Goal: Task Accomplishment & Management: Use online tool/utility

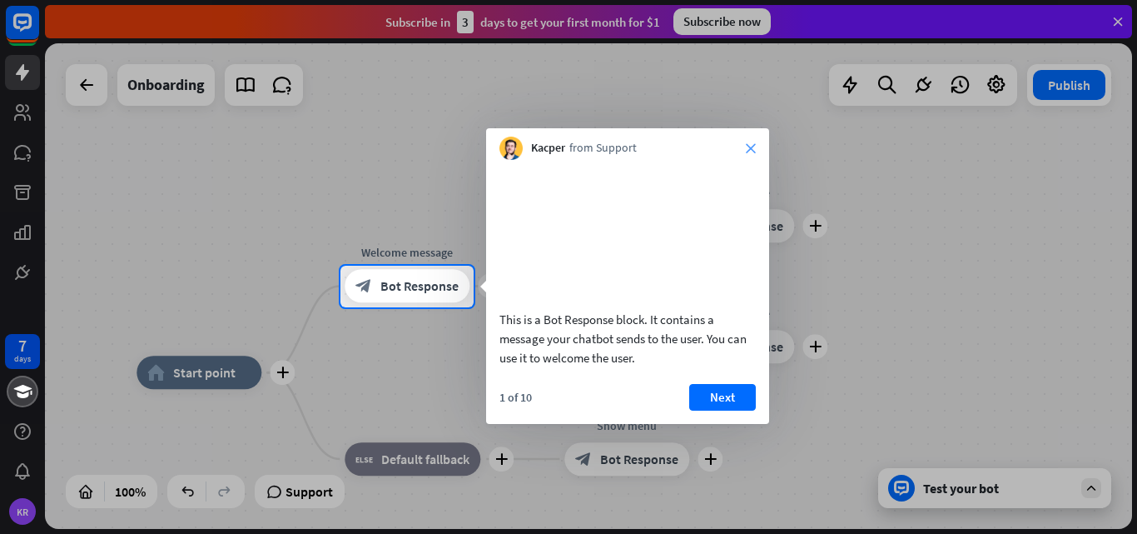
click at [747, 144] on icon "close" at bounding box center [751, 148] width 10 height 10
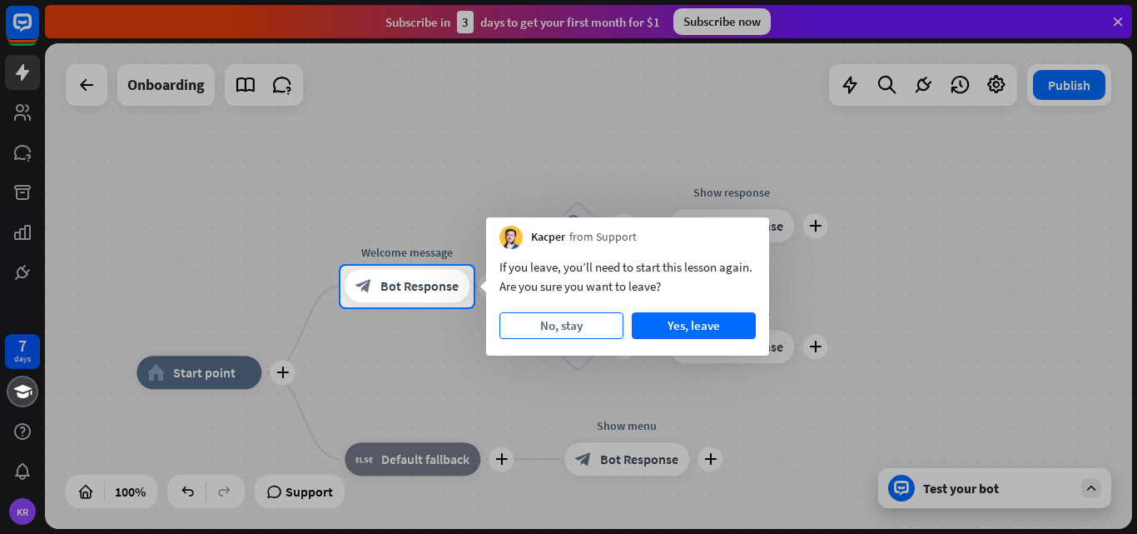
click at [564, 320] on button "No, stay" at bounding box center [562, 325] width 124 height 27
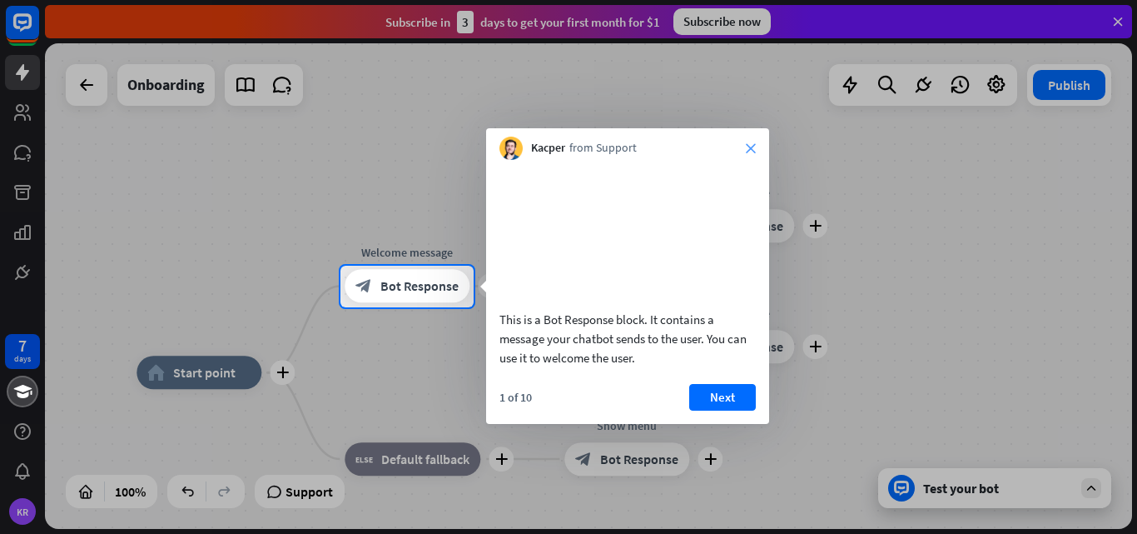
click at [753, 146] on icon "close" at bounding box center [751, 148] width 10 height 10
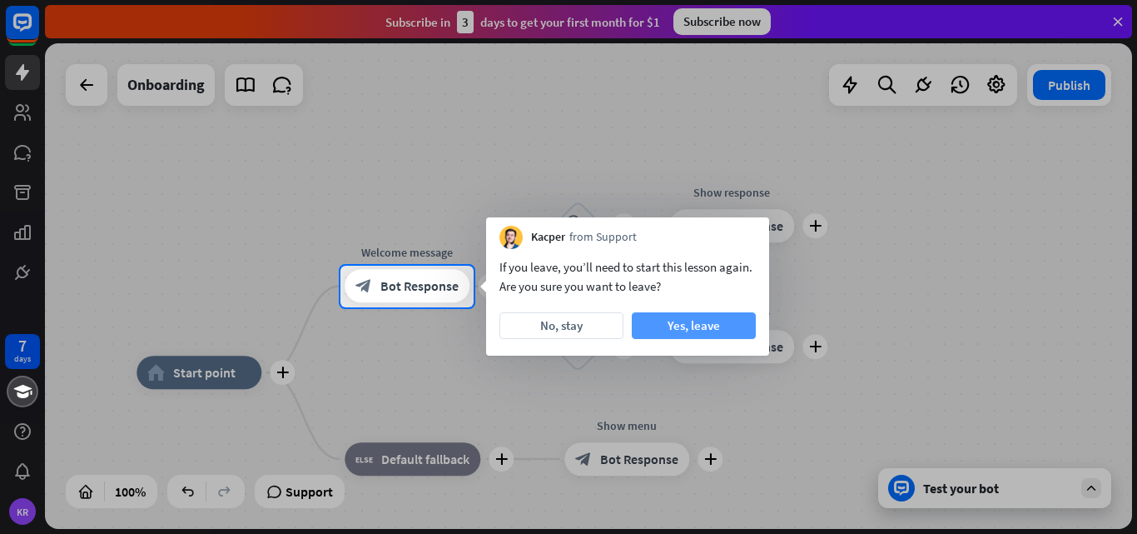
click at [688, 321] on button "Yes, leave" at bounding box center [694, 325] width 124 height 27
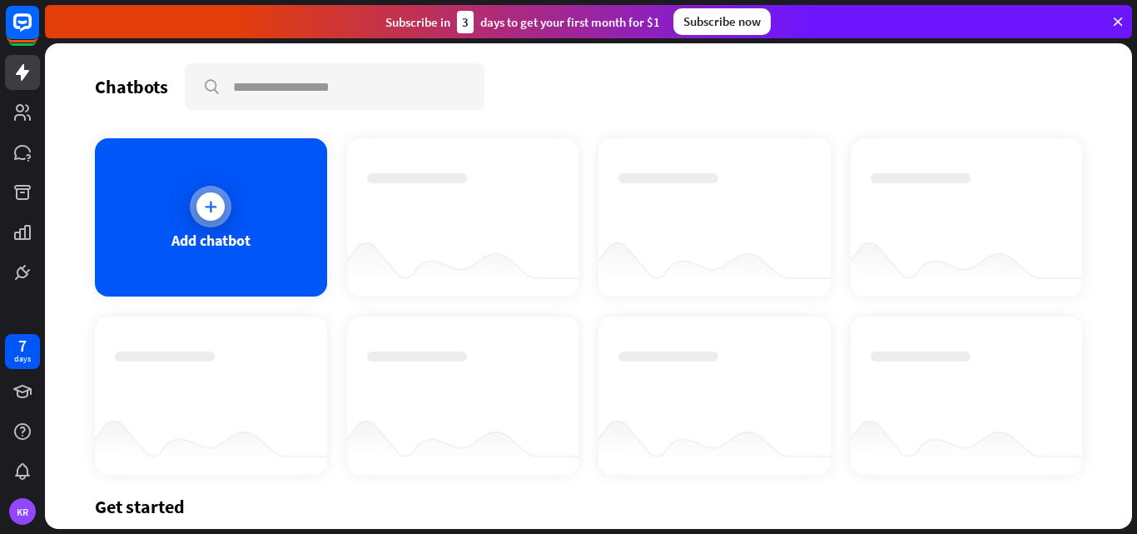
click at [208, 204] on icon at bounding box center [210, 206] width 17 height 17
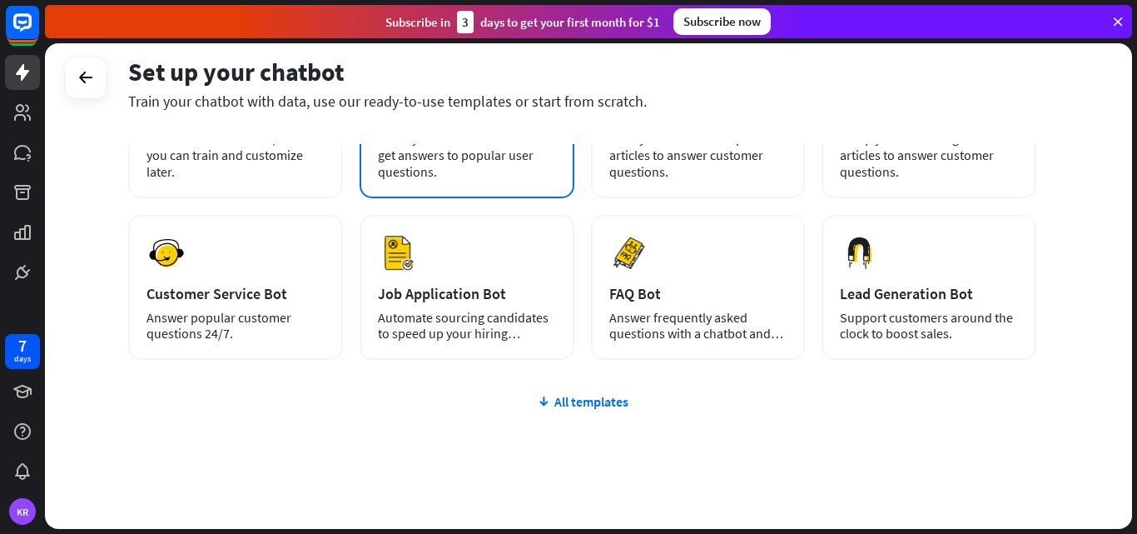
scroll to position [172, 0]
click at [576, 398] on div "All templates" at bounding box center [582, 402] width 908 height 17
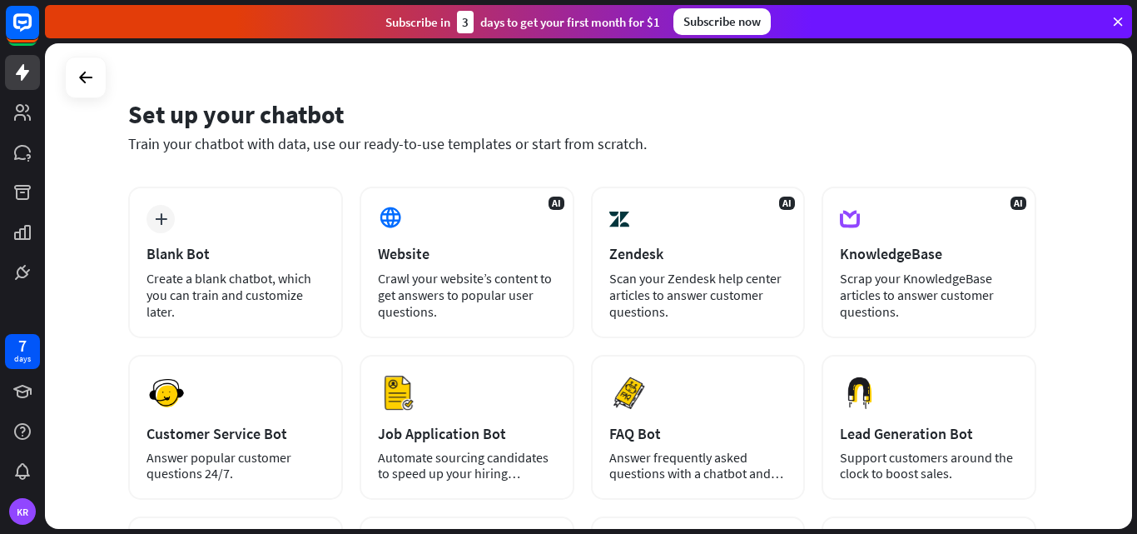
scroll to position [18, 0]
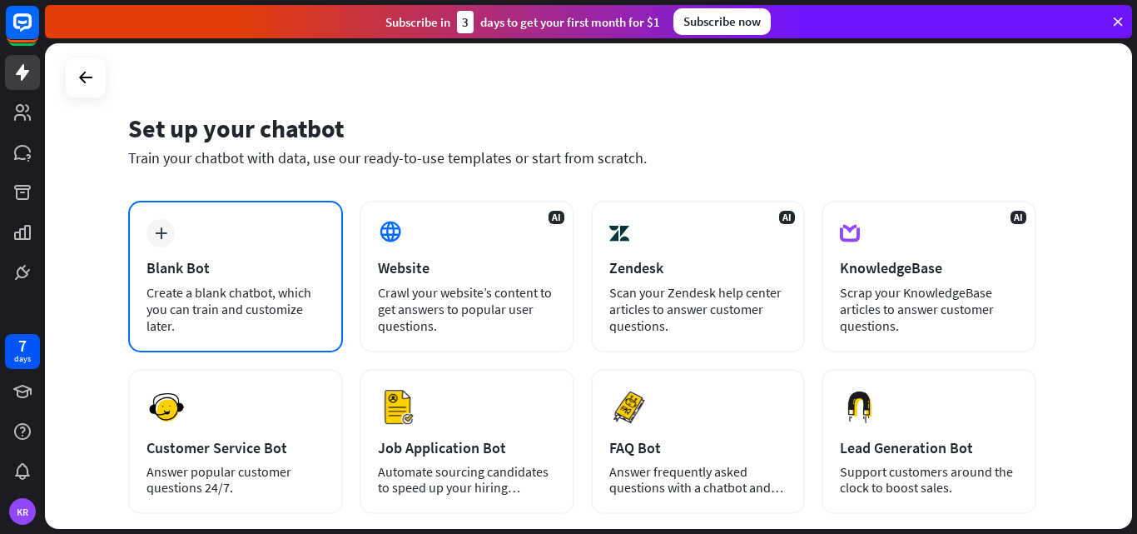
click at [217, 295] on div "Create a blank chatbot, which you can train and customize later." at bounding box center [236, 309] width 178 height 50
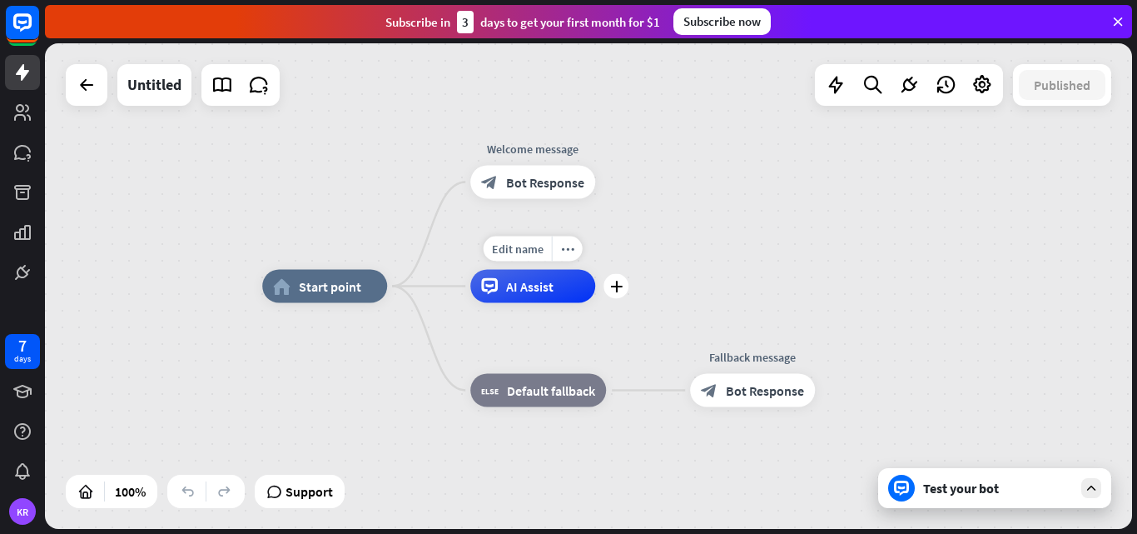
click at [567, 293] on div "AI Assist" at bounding box center [532, 286] width 125 height 33
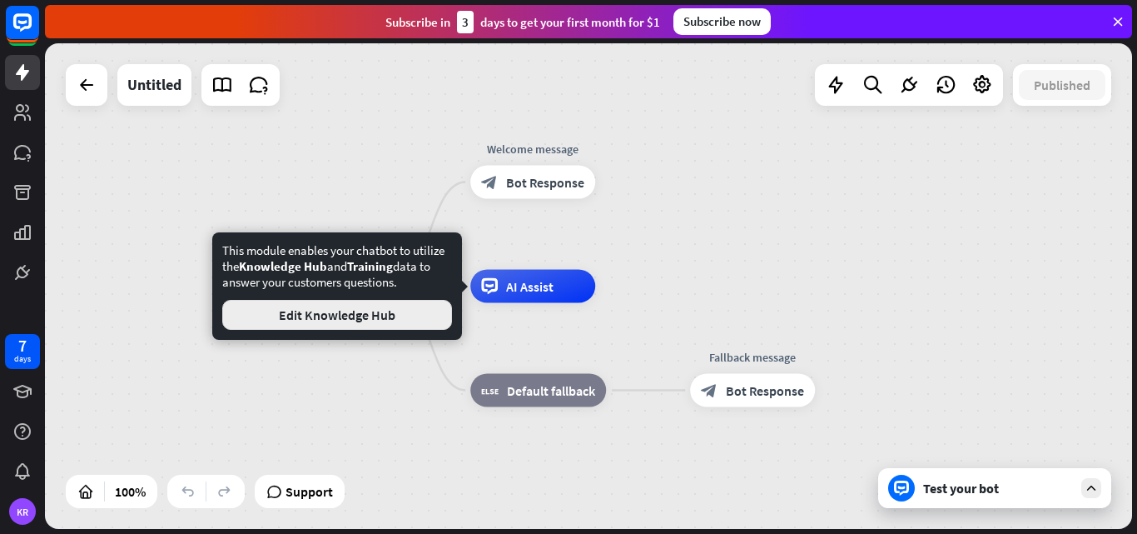
click at [394, 315] on button "Edit Knowledge Hub" at bounding box center [337, 315] width 230 height 30
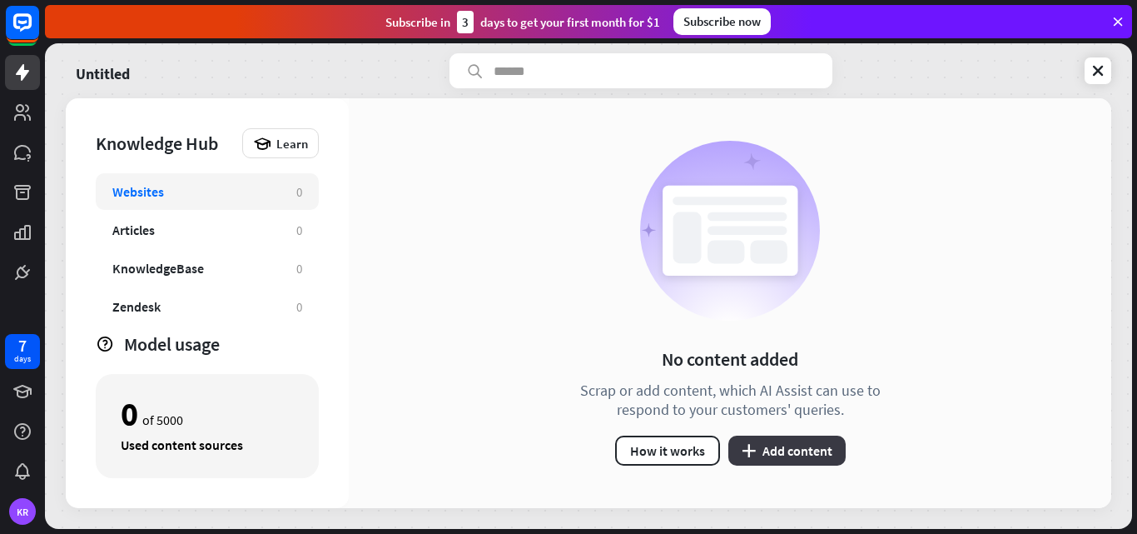
click at [753, 460] on button "plus Add content" at bounding box center [786, 450] width 117 height 30
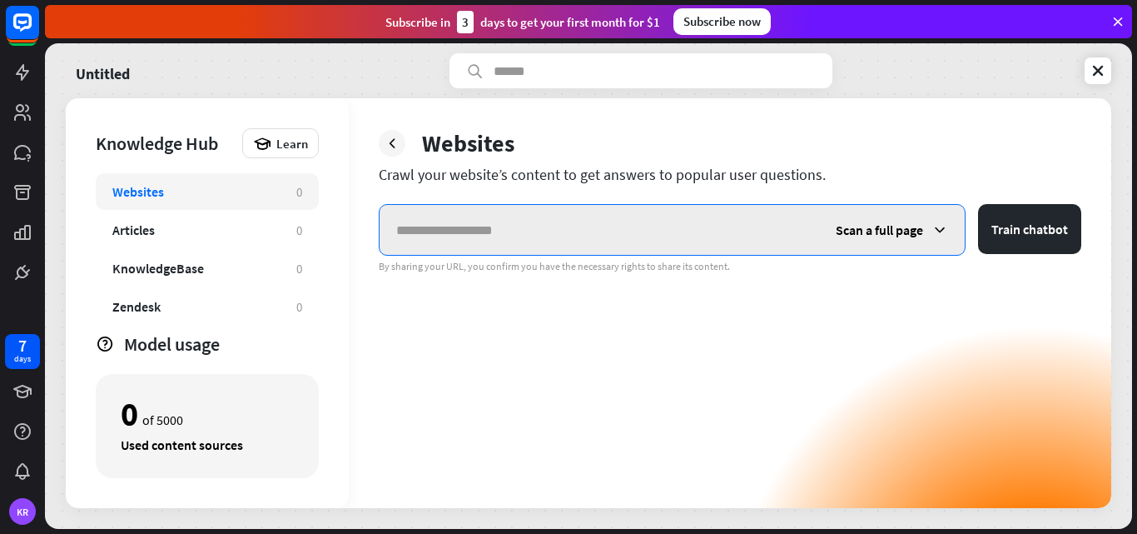
click at [465, 231] on input "text" at bounding box center [600, 230] width 440 height 50
click at [501, 227] on input "text" at bounding box center [600, 230] width 440 height 50
paste input "**********"
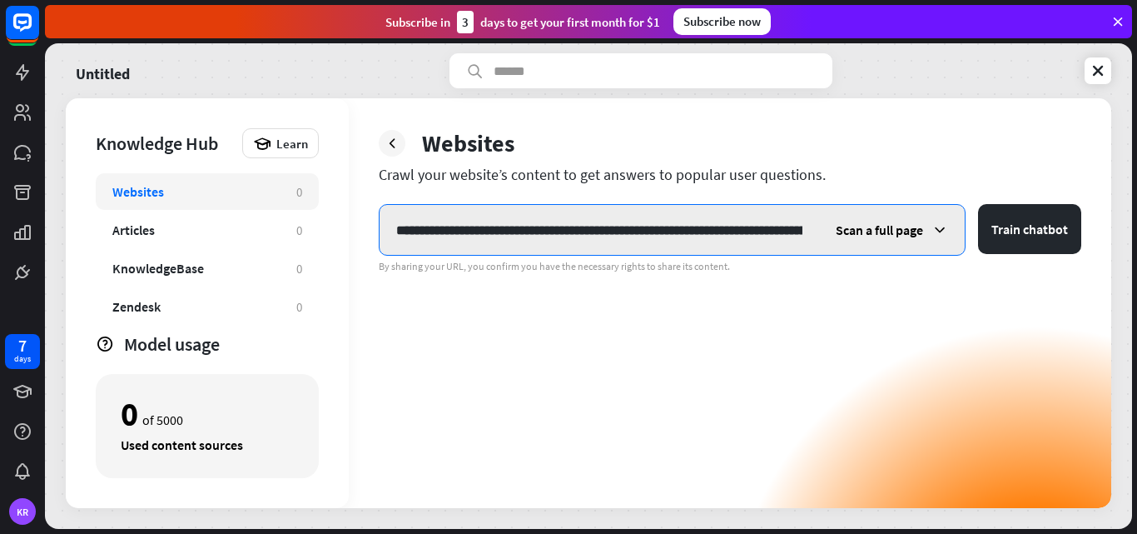
scroll to position [0, 550]
type input "**********"
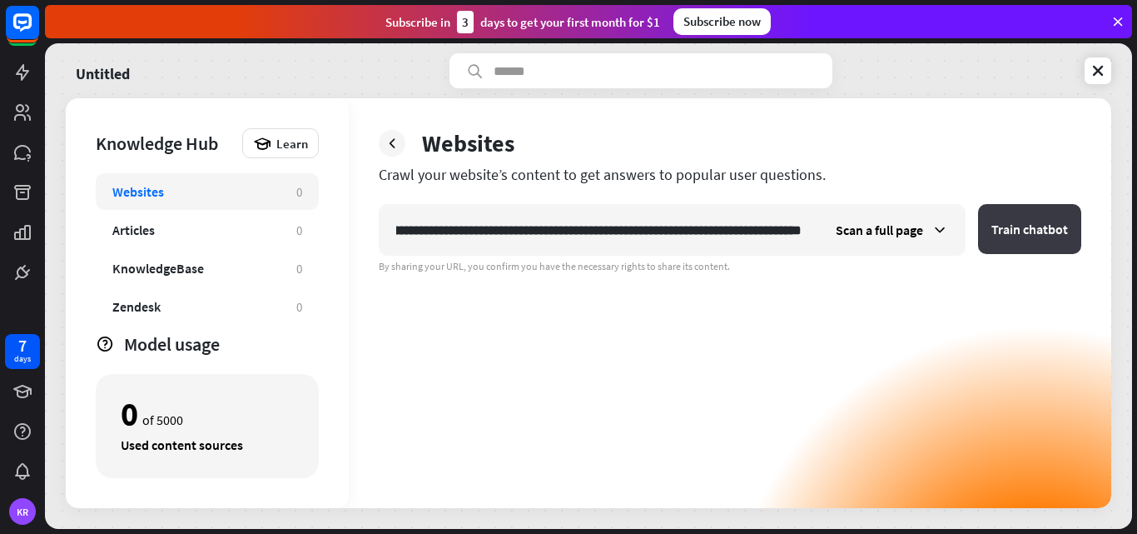
scroll to position [0, 0]
click at [1027, 231] on button "Train chatbot" at bounding box center [1029, 229] width 103 height 50
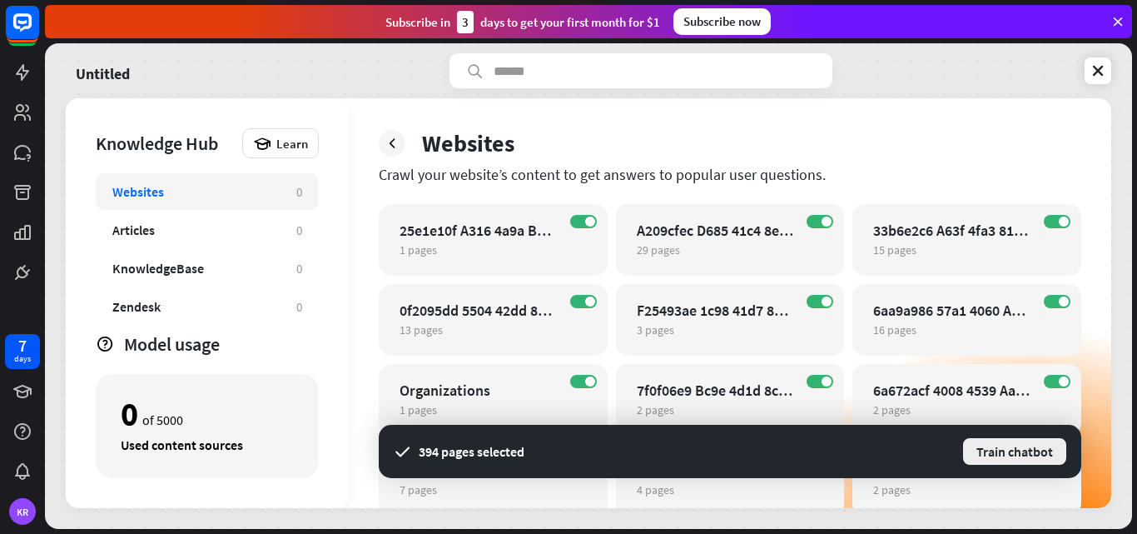
click at [998, 444] on button "Train chatbot" at bounding box center [1015, 451] width 107 height 30
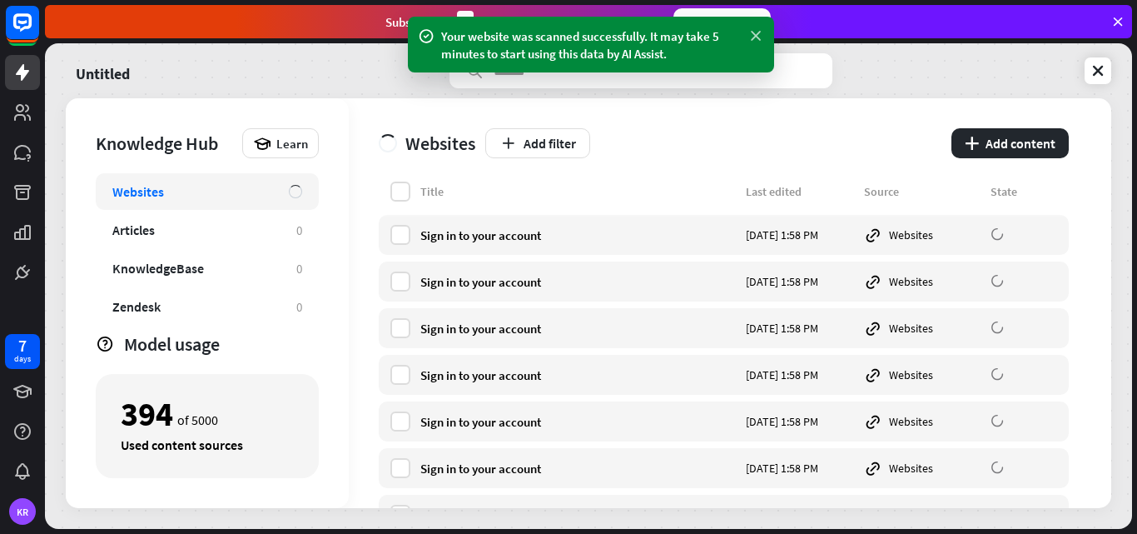
click at [752, 36] on icon at bounding box center [756, 35] width 17 height 17
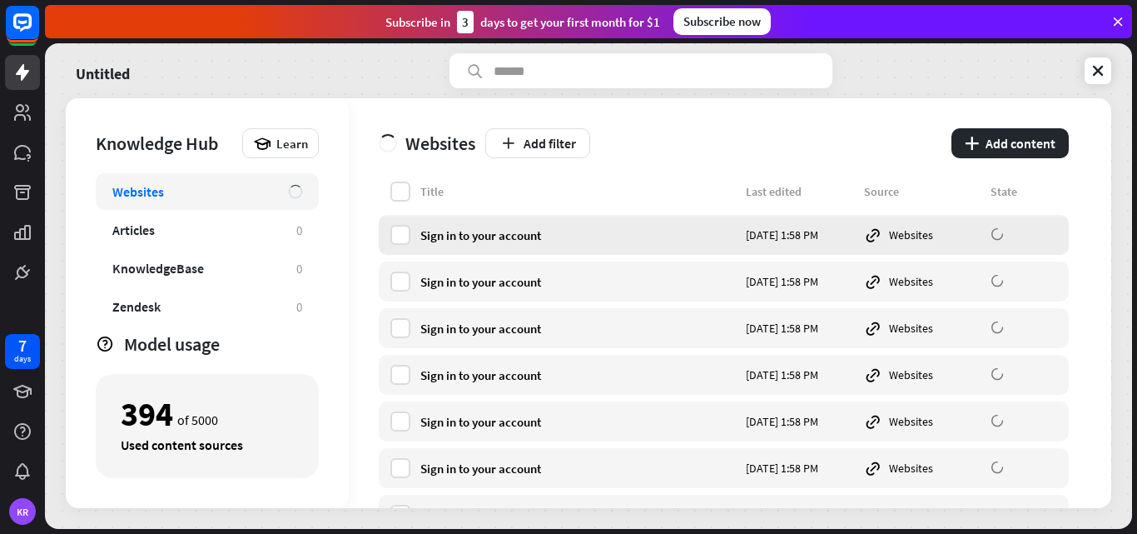
click at [543, 231] on div "Sign in to your account" at bounding box center [578, 235] width 316 height 16
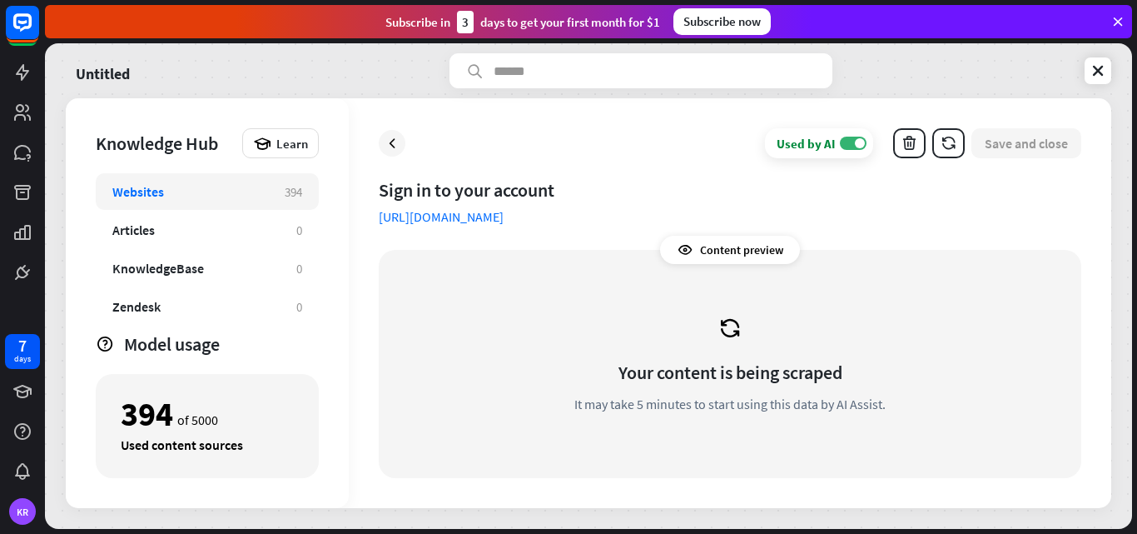
click at [504, 217] on link "[URL][DOMAIN_NAME]" at bounding box center [441, 216] width 125 height 17
click at [19, 126] on link at bounding box center [22, 112] width 35 height 35
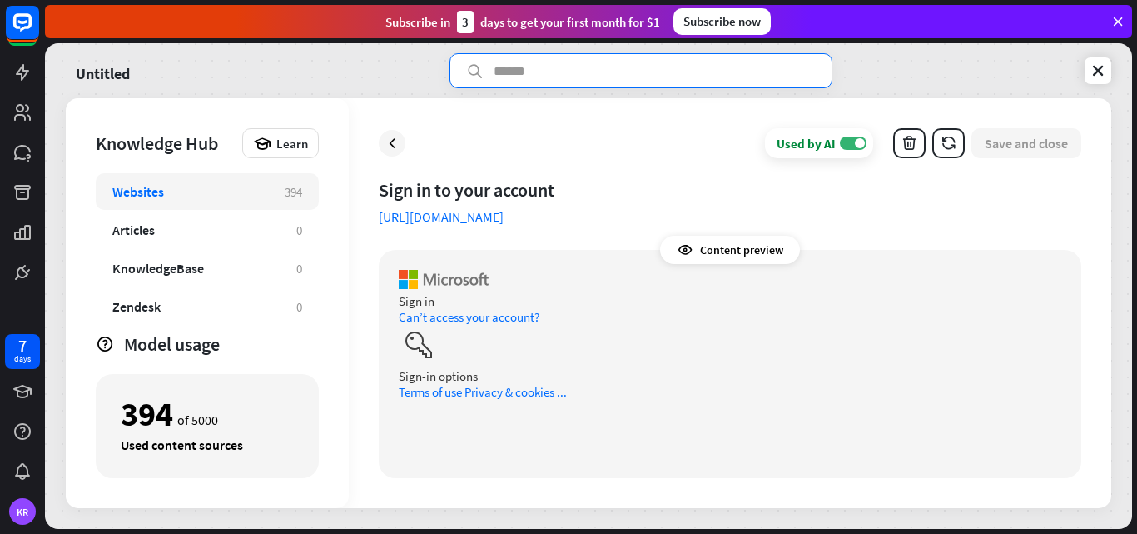
click at [584, 67] on input "text" at bounding box center [641, 70] width 383 height 35
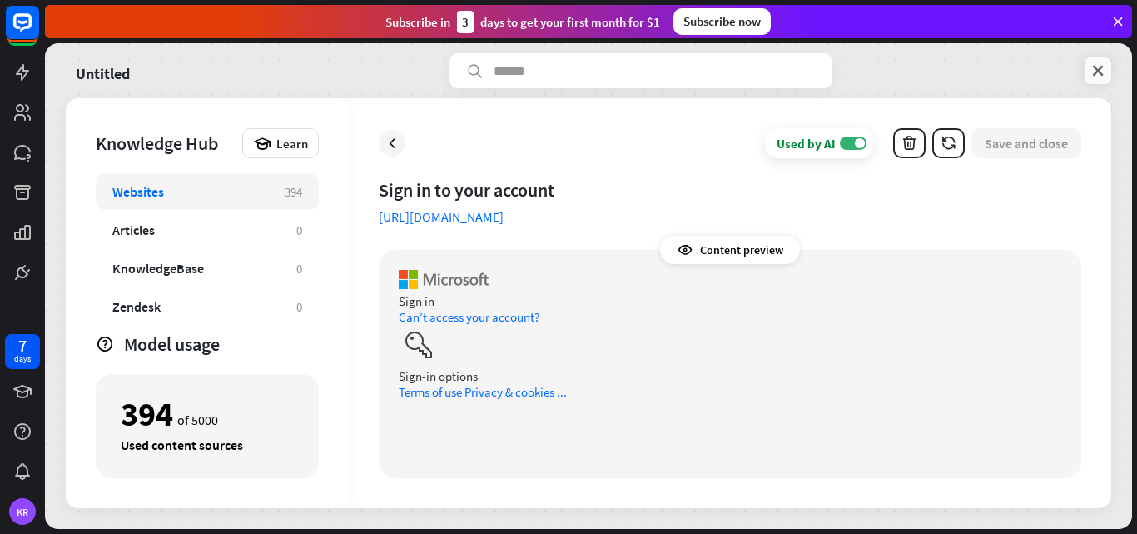
click at [1094, 72] on icon at bounding box center [1098, 70] width 17 height 17
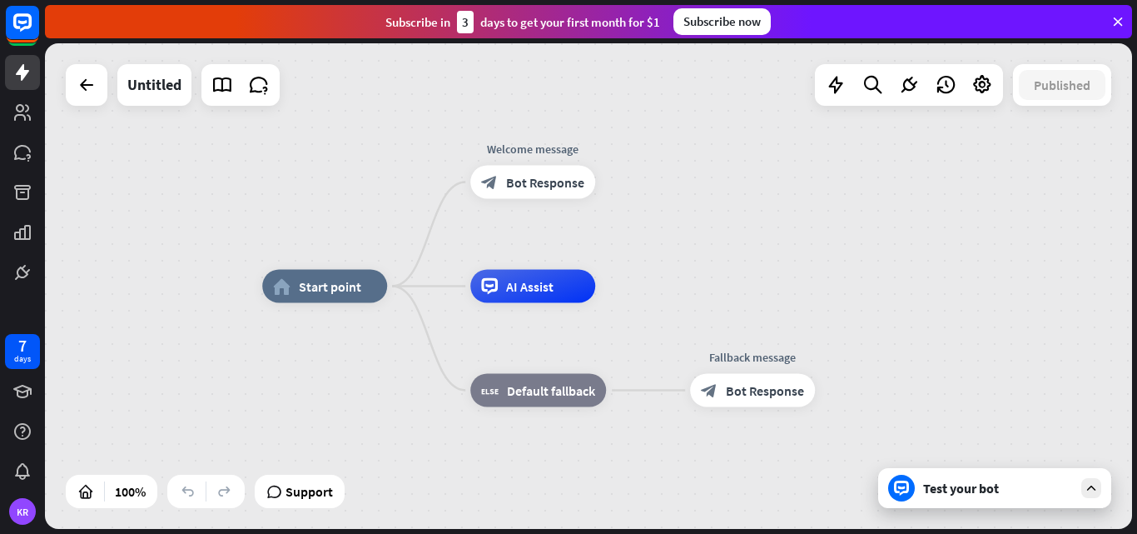
click at [952, 492] on div "Test your bot" at bounding box center [998, 488] width 150 height 17
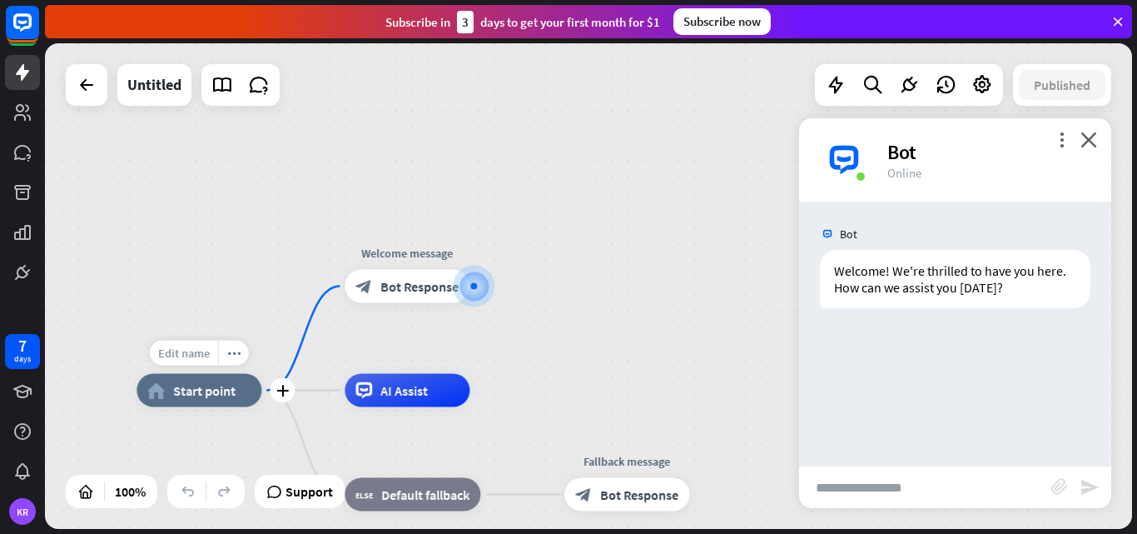
click at [196, 354] on span "Edit name" at bounding box center [184, 353] width 52 height 15
click at [398, 393] on span "AI Assist" at bounding box center [403, 390] width 47 height 17
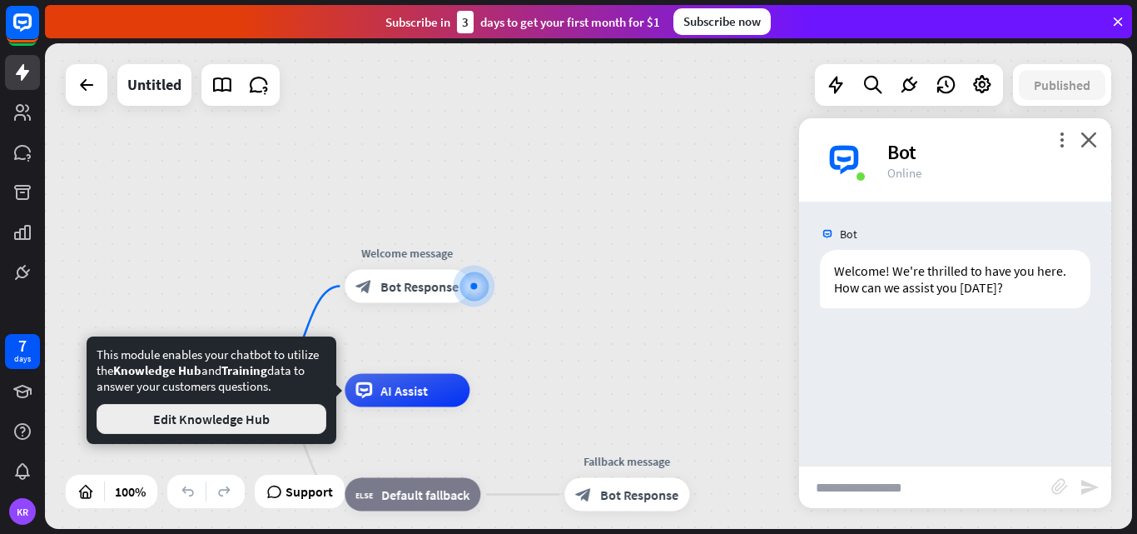
click at [275, 419] on button "Edit Knowledge Hub" at bounding box center [212, 419] width 230 height 30
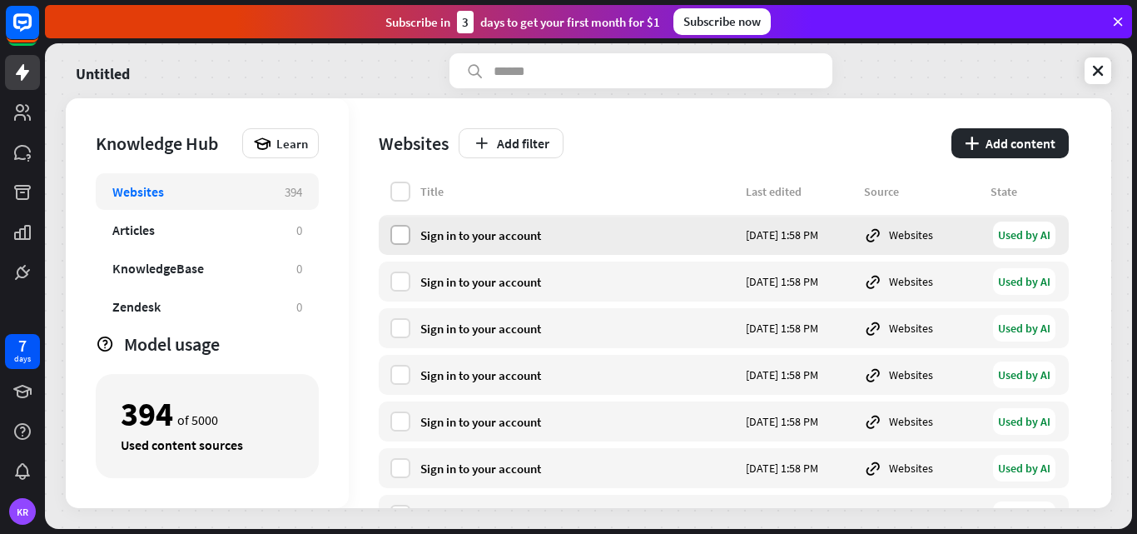
click at [405, 230] on label at bounding box center [400, 235] width 20 height 20
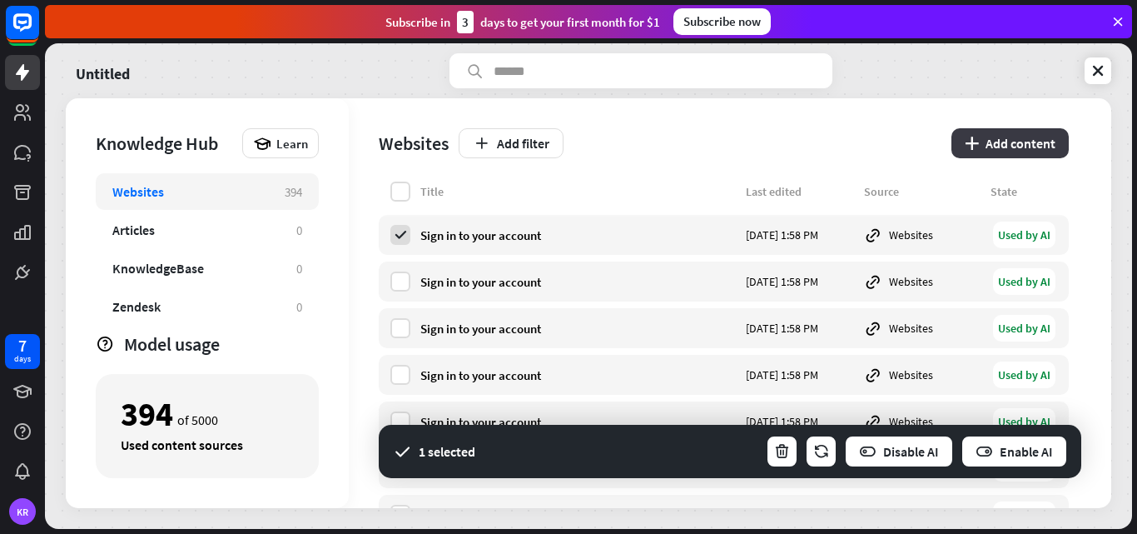
click at [1041, 143] on button "plus Add content" at bounding box center [1010, 143] width 117 height 30
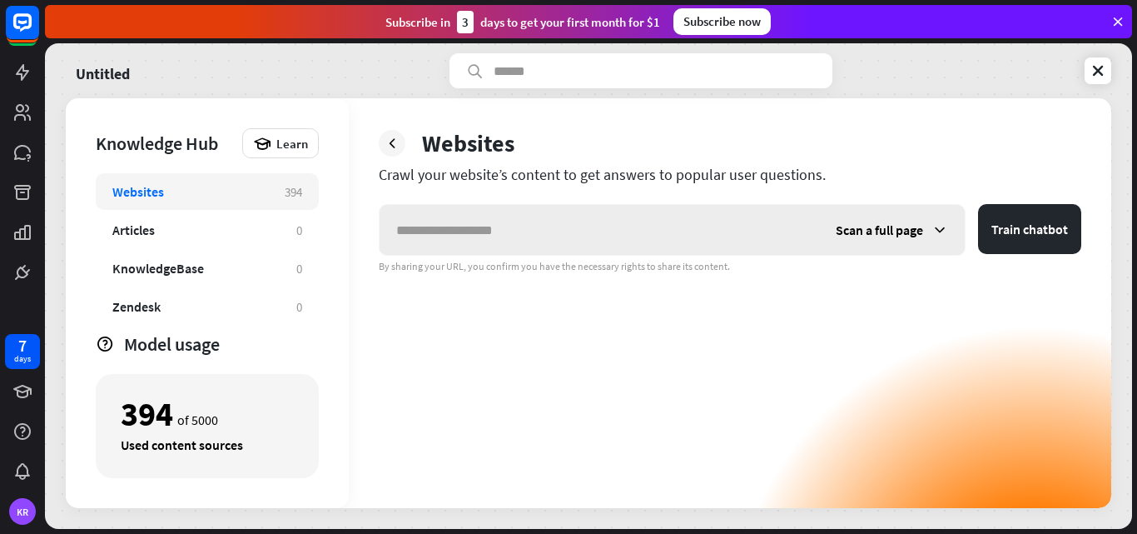
click at [819, 231] on div "Scan a full page" at bounding box center [892, 230] width 146 height 50
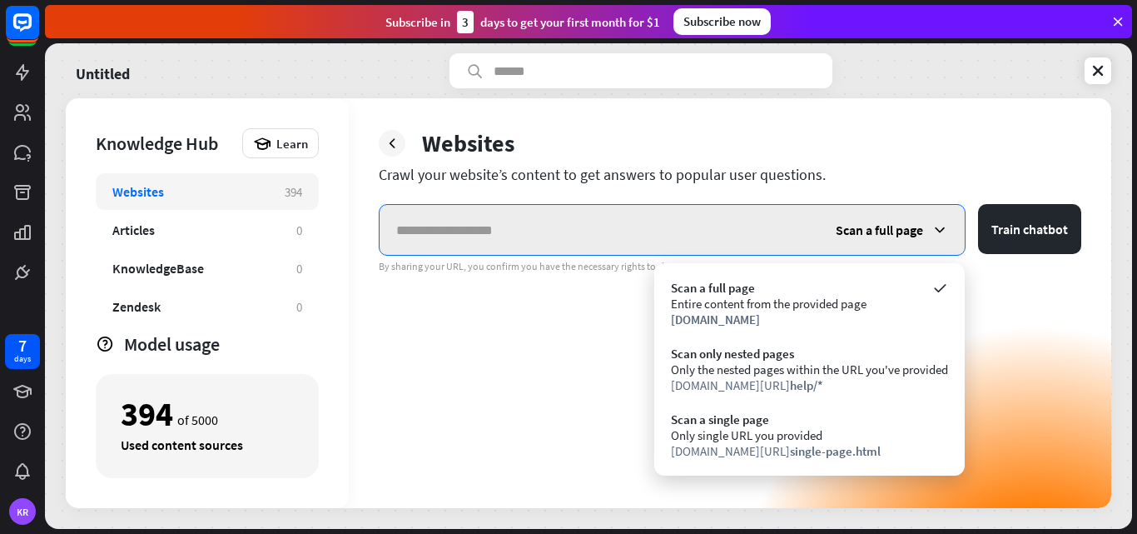
click at [578, 229] on input "text" at bounding box center [600, 230] width 440 height 50
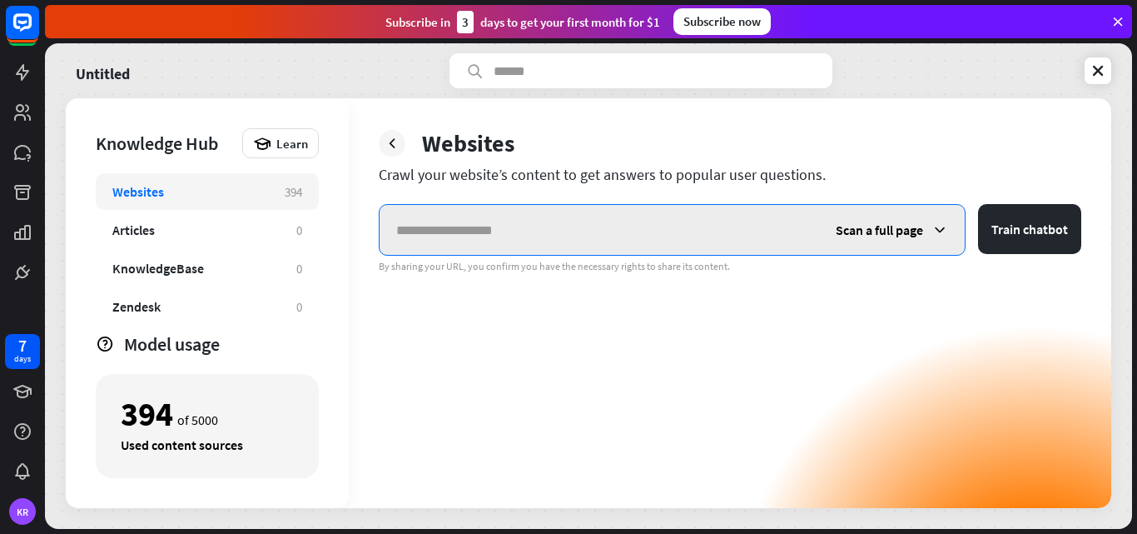
paste input "**********"
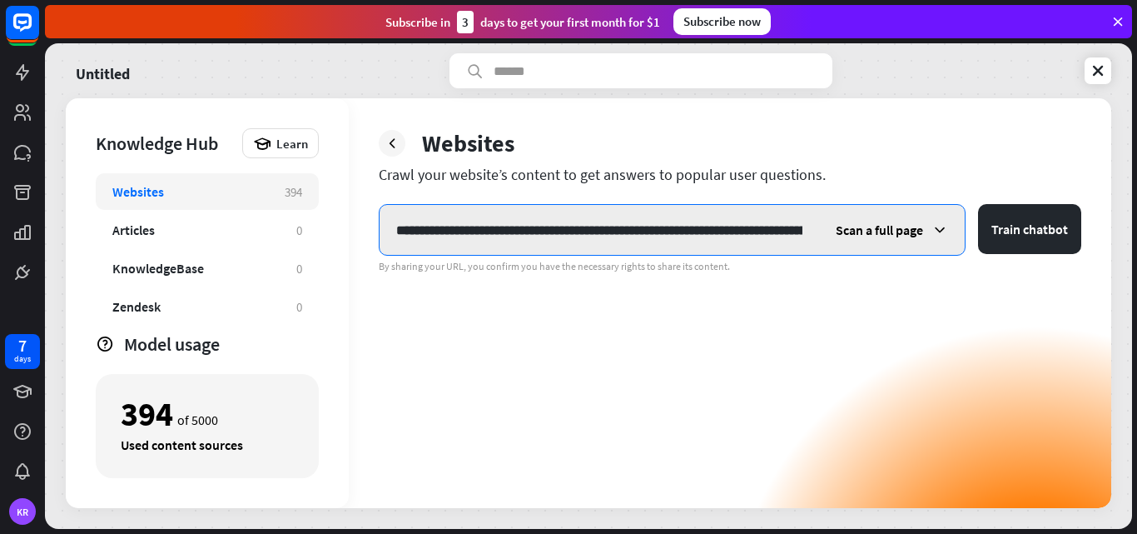
scroll to position [0, 550]
type input "**********"
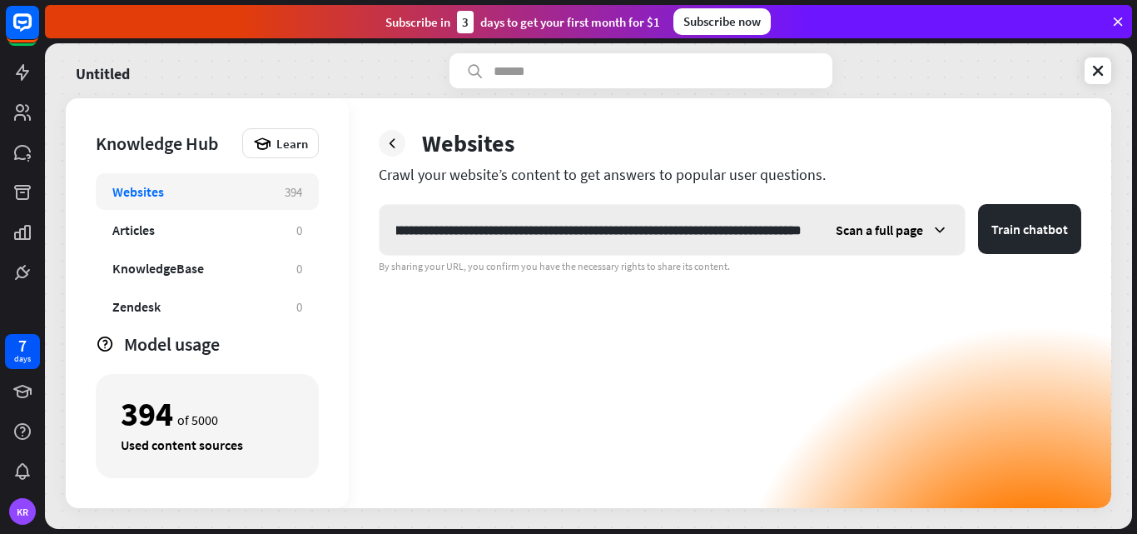
scroll to position [0, 0]
click at [934, 226] on icon at bounding box center [940, 229] width 17 height 17
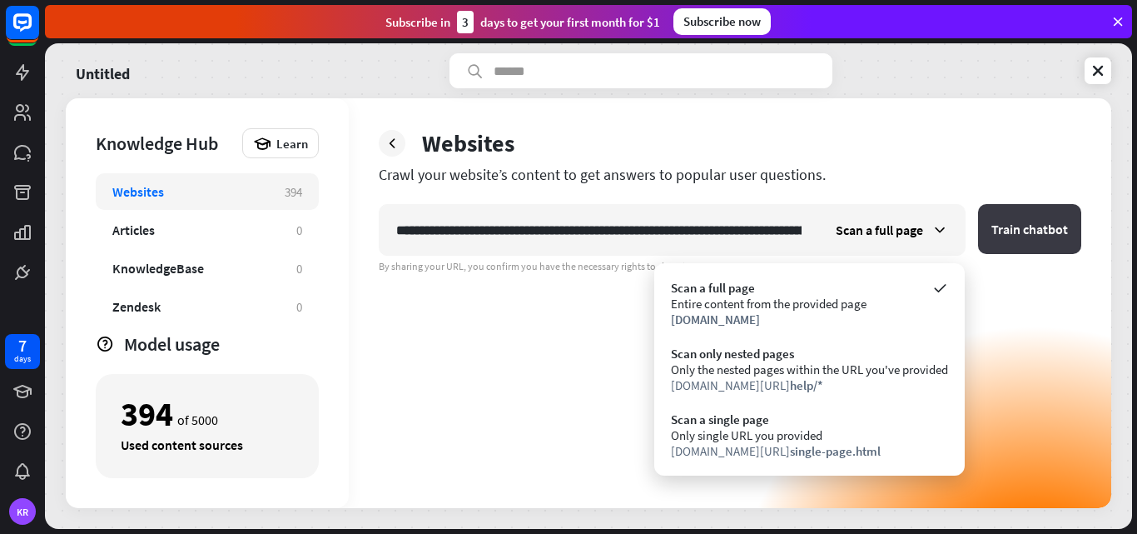
click at [1019, 227] on button "Train chatbot" at bounding box center [1029, 229] width 103 height 50
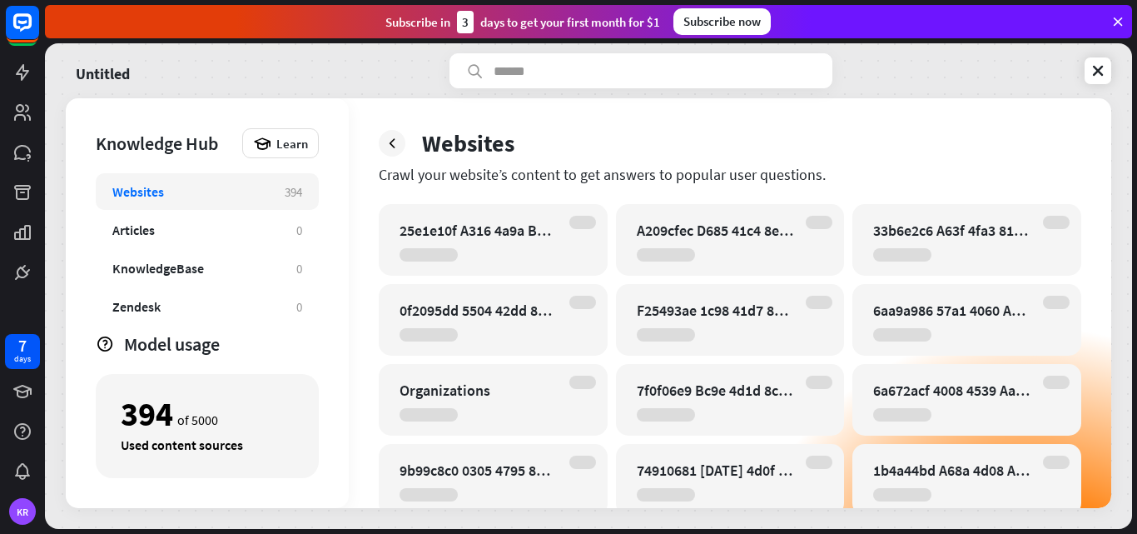
click at [553, 64] on input "text" at bounding box center [641, 70] width 383 height 35
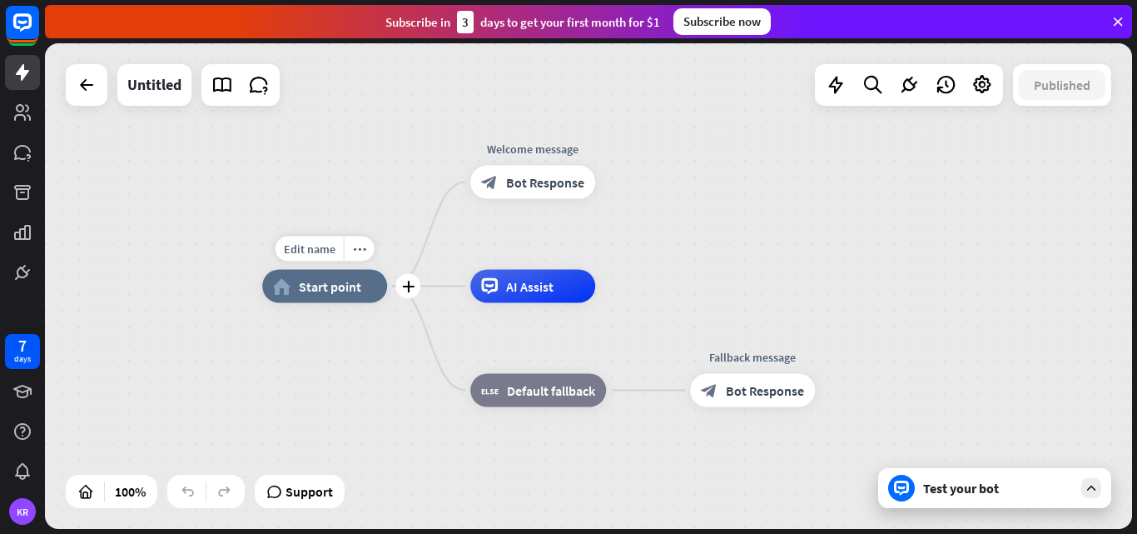
click at [363, 286] on div "home_2 Start point" at bounding box center [324, 286] width 125 height 33
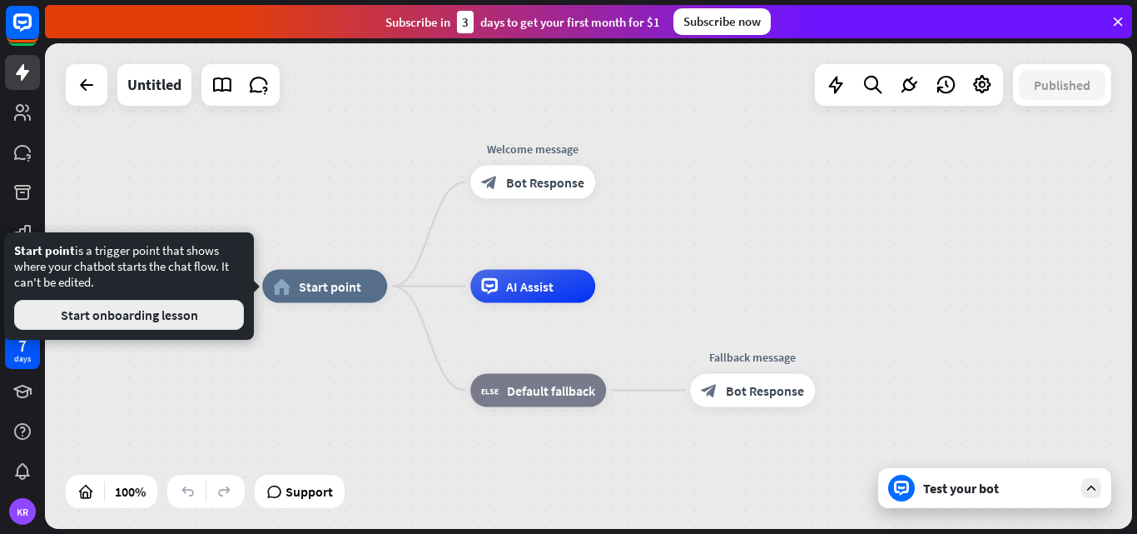
click at [172, 313] on button "Start onboarding lesson" at bounding box center [129, 315] width 230 height 30
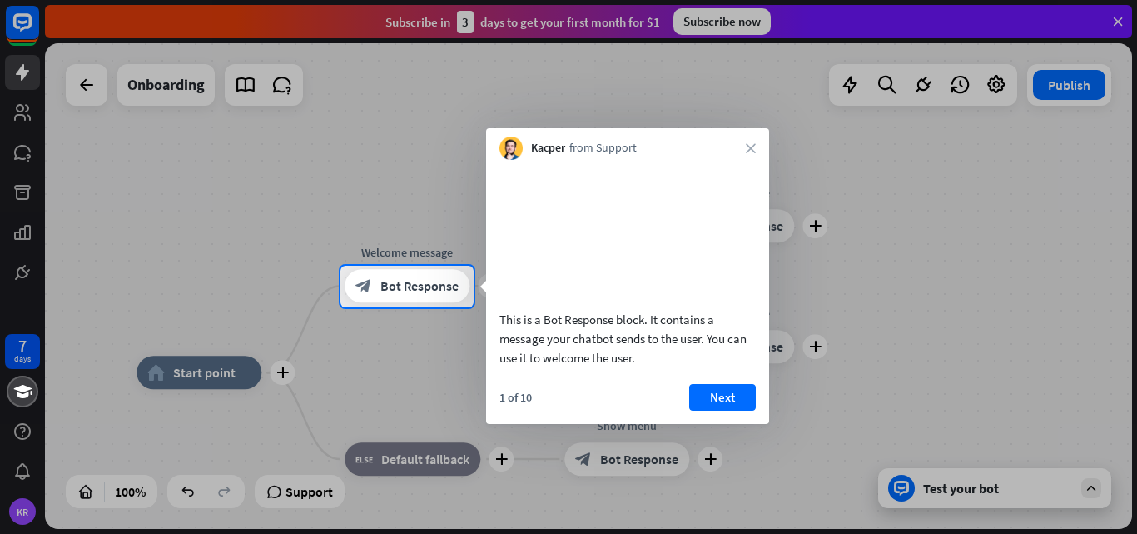
click at [752, 155] on div "Kacper from Support close" at bounding box center [627, 144] width 283 height 32
click at [749, 141] on div "Kacper from Support close" at bounding box center [627, 144] width 283 height 32
click at [734, 410] on button "Next" at bounding box center [722, 397] width 67 height 27
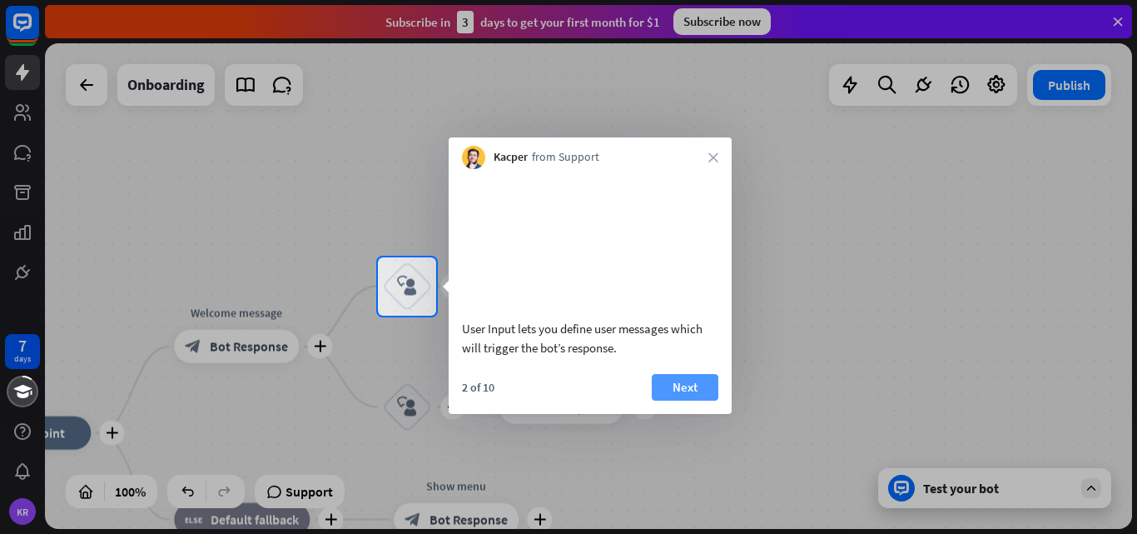
click at [699, 400] on button "Next" at bounding box center [685, 387] width 67 height 27
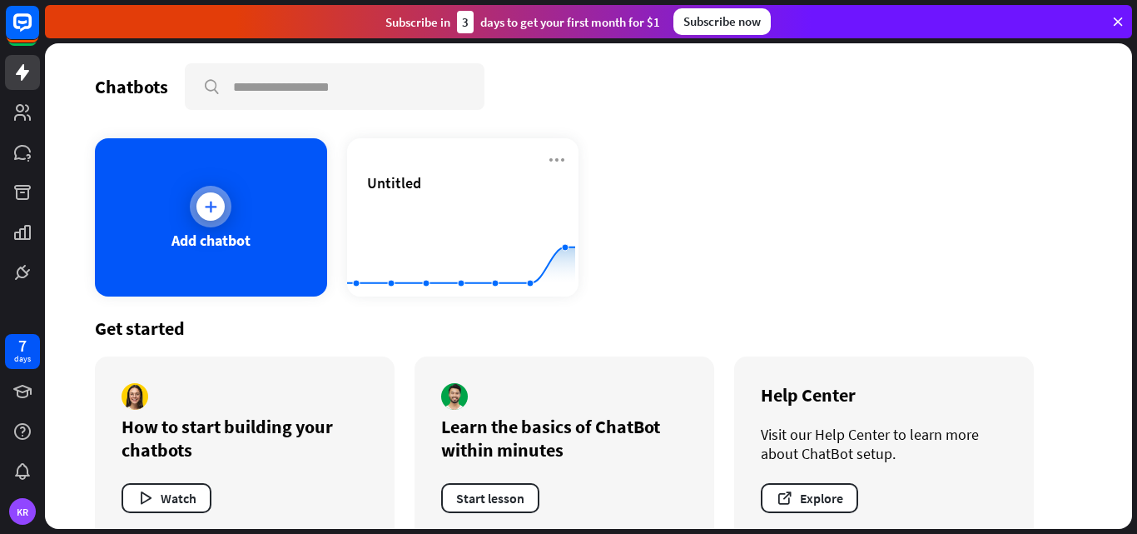
click at [223, 206] on div at bounding box center [210, 206] width 28 height 28
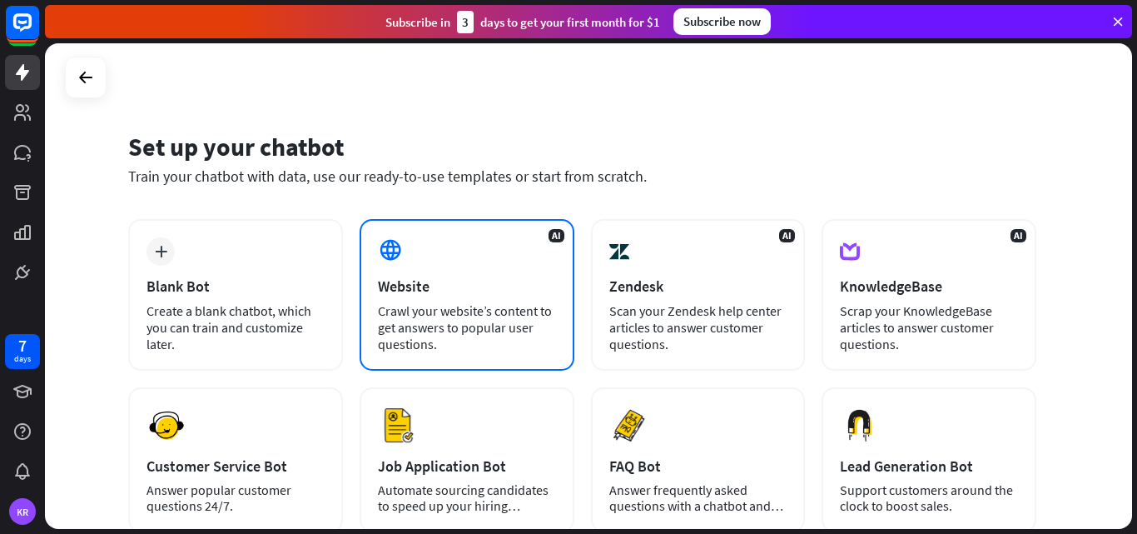
click at [386, 271] on div "AI Website Crawl your website’s content to get answers to popular user question…" at bounding box center [467, 295] width 215 height 152
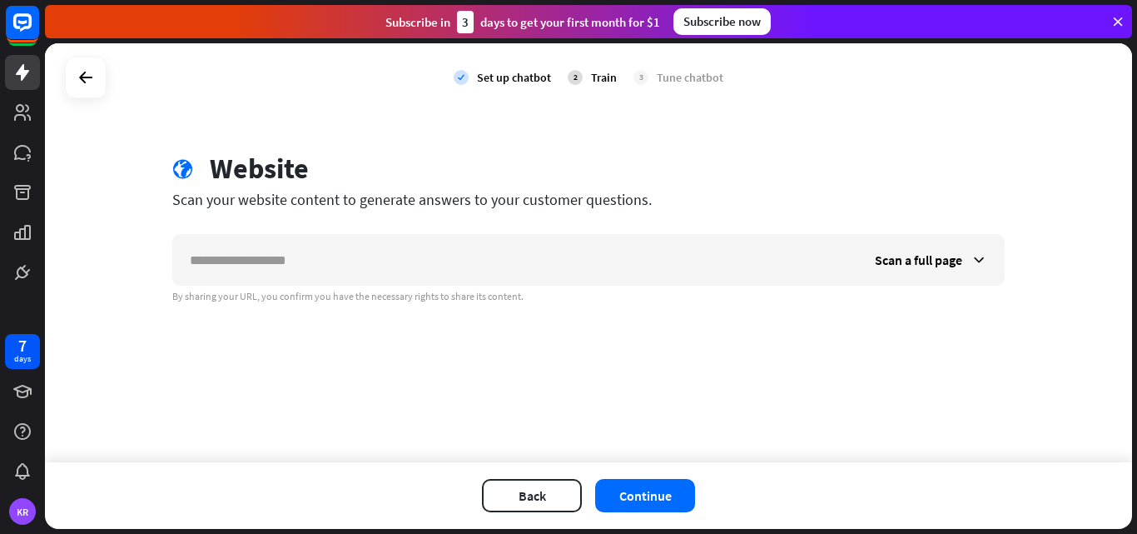
click at [386, 271] on input "text" at bounding box center [515, 260] width 685 height 50
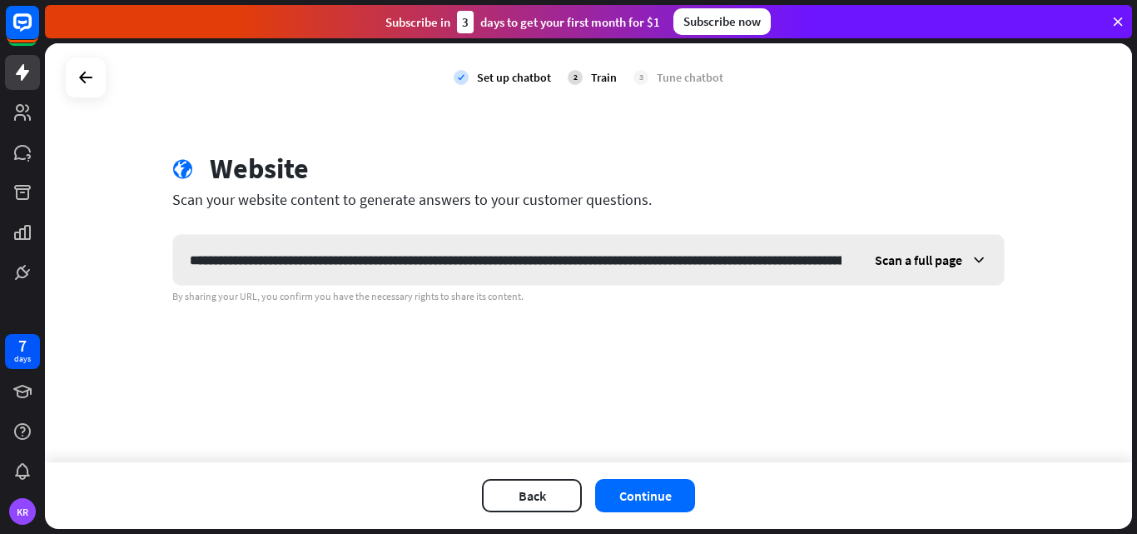
scroll to position [0, 306]
type input "**********"
click at [659, 485] on button "Continue" at bounding box center [645, 495] width 100 height 33
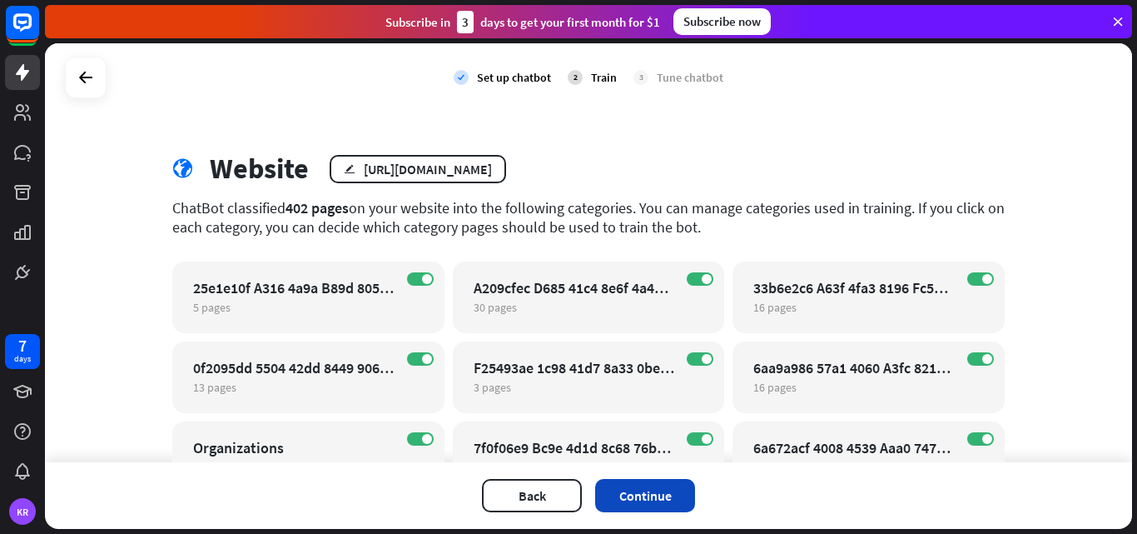
click at [645, 487] on button "Continue" at bounding box center [645, 495] width 100 height 33
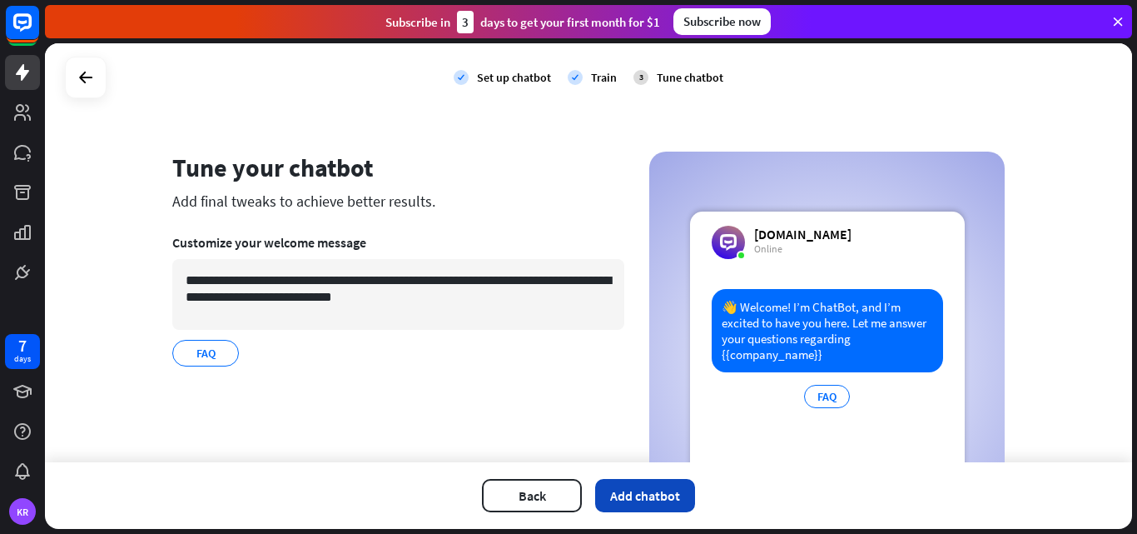
click at [624, 485] on button "Add chatbot" at bounding box center [645, 495] width 100 height 33
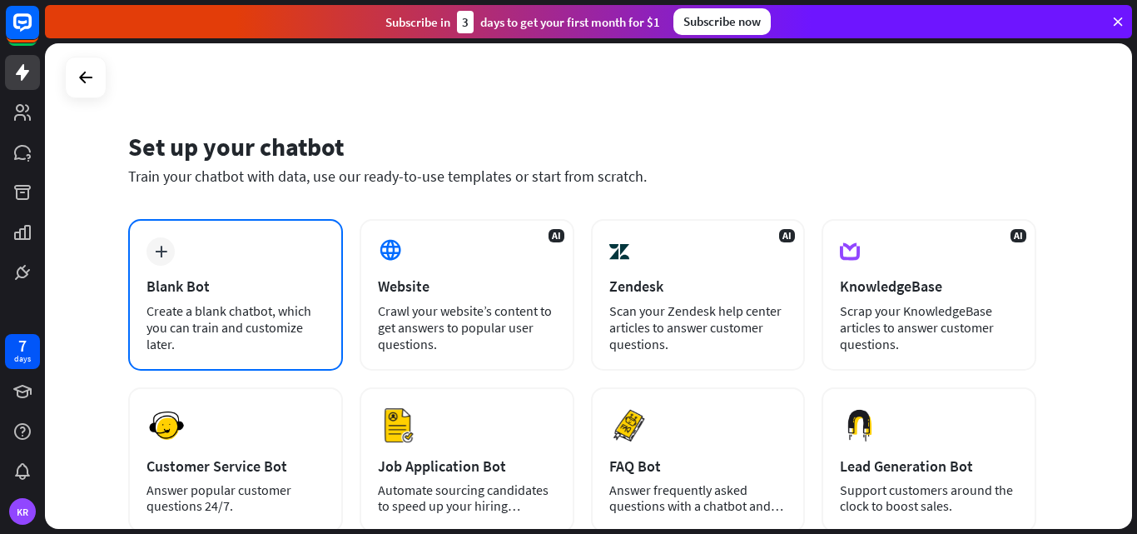
click at [156, 250] on icon "plus" at bounding box center [161, 252] width 12 height 12
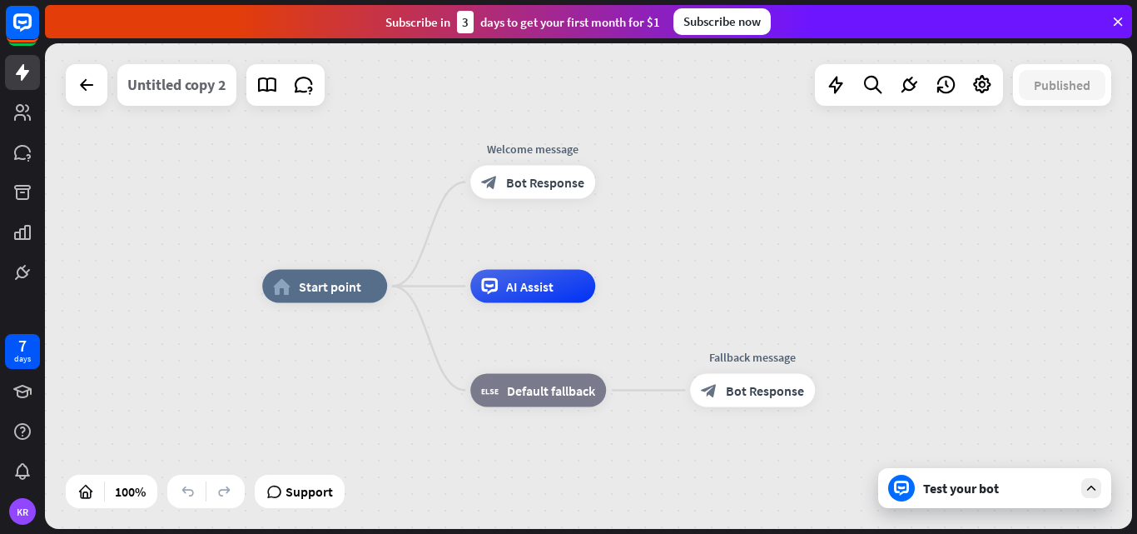
click at [207, 88] on div "Untitled copy 2" at bounding box center [176, 85] width 99 height 42
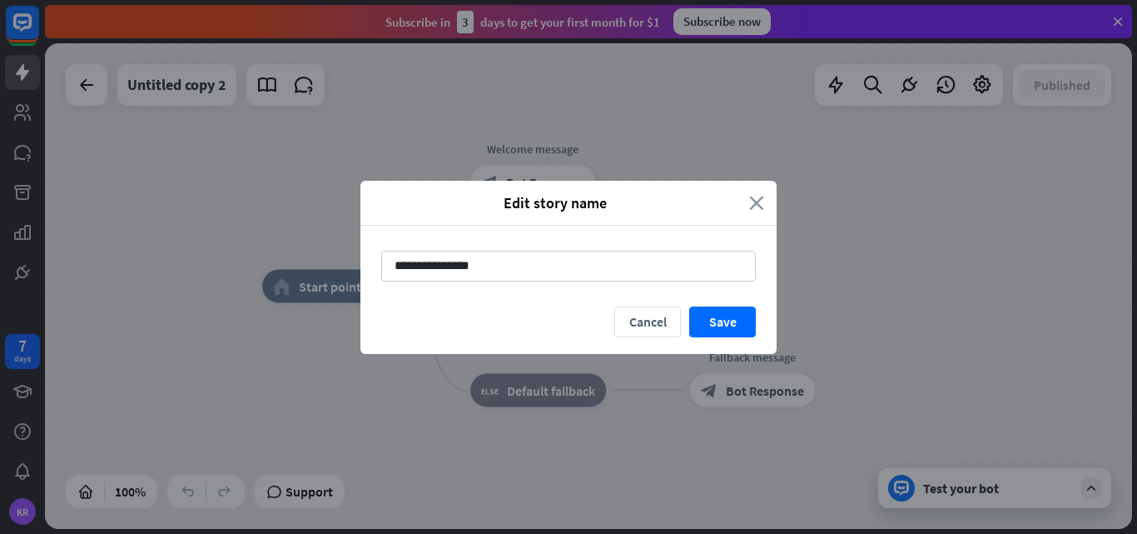
click at [760, 211] on icon "close" at bounding box center [756, 202] width 15 height 19
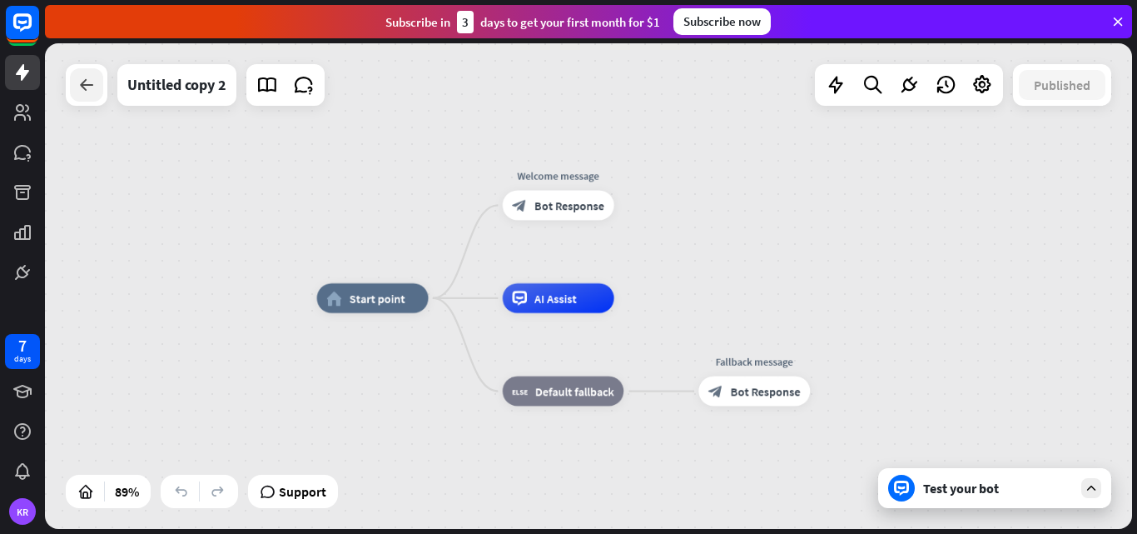
click at [92, 92] on icon at bounding box center [87, 85] width 20 height 20
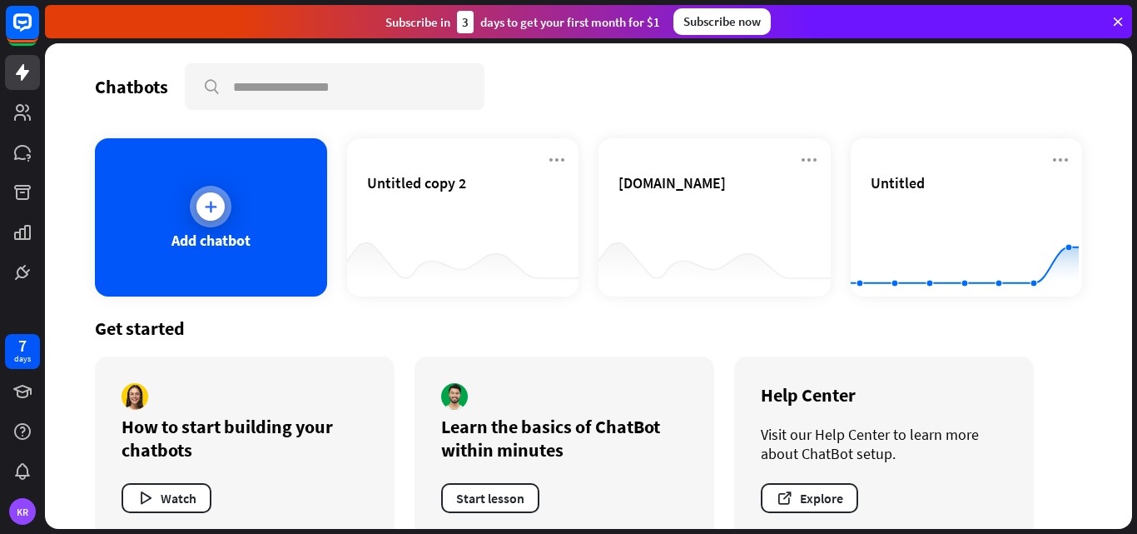
click at [206, 205] on icon at bounding box center [210, 206] width 17 height 17
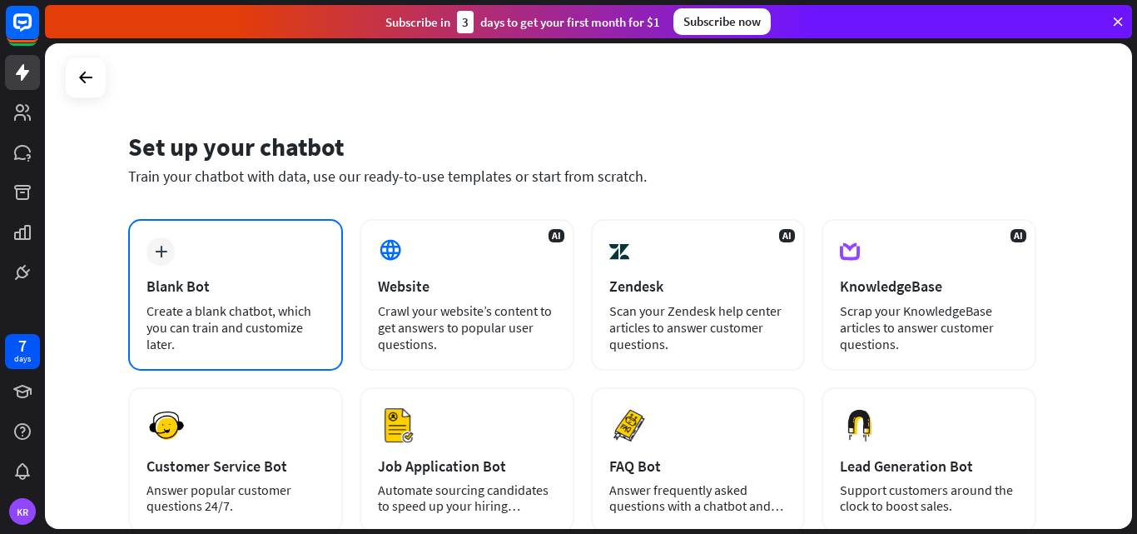
click at [162, 254] on icon "plus" at bounding box center [161, 252] width 12 height 12
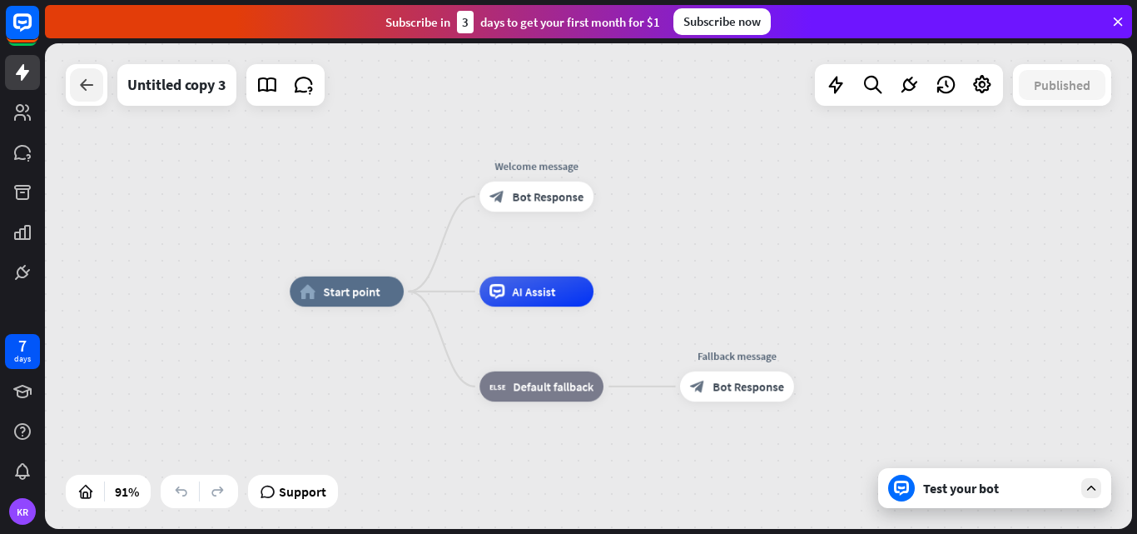
click at [85, 89] on icon at bounding box center [87, 85] width 20 height 20
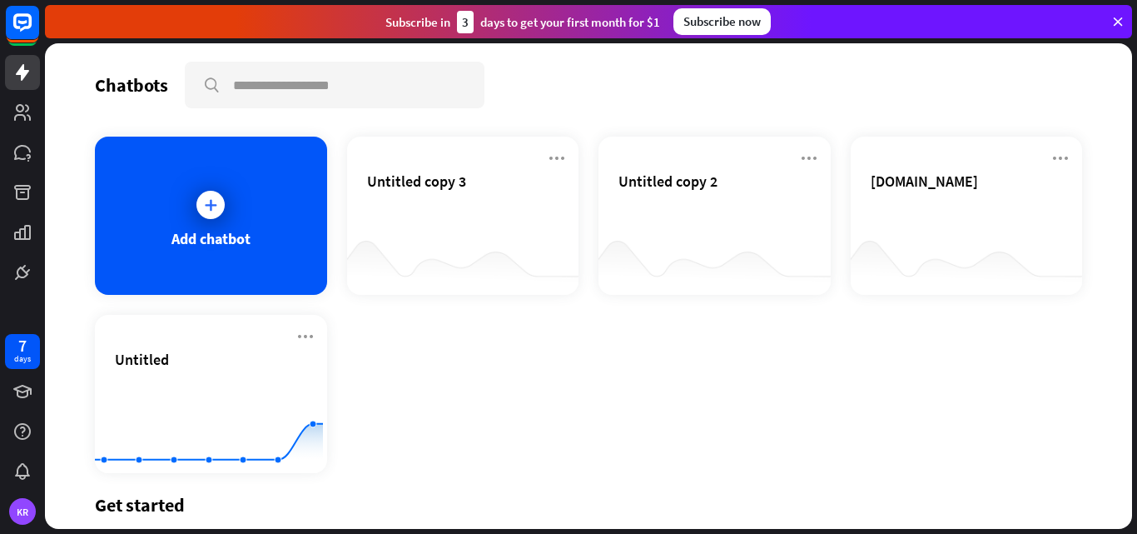
scroll to position [1, 0]
click at [204, 213] on icon at bounding box center [210, 205] width 17 height 17
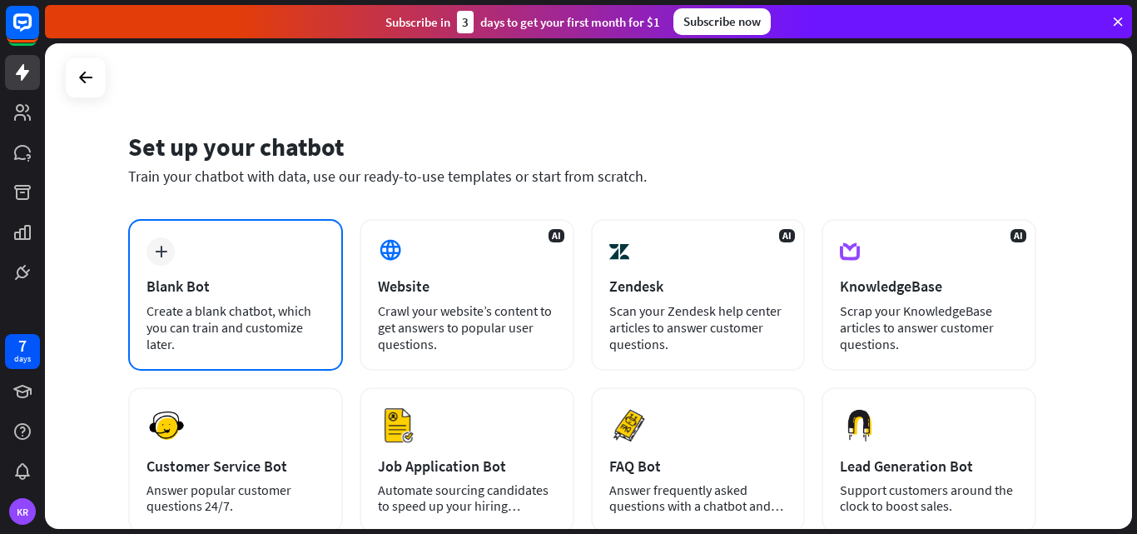
click at [177, 254] on div "plus Blank Bot Create a blank chatbot, which you can train and customize later." at bounding box center [235, 295] width 215 height 152
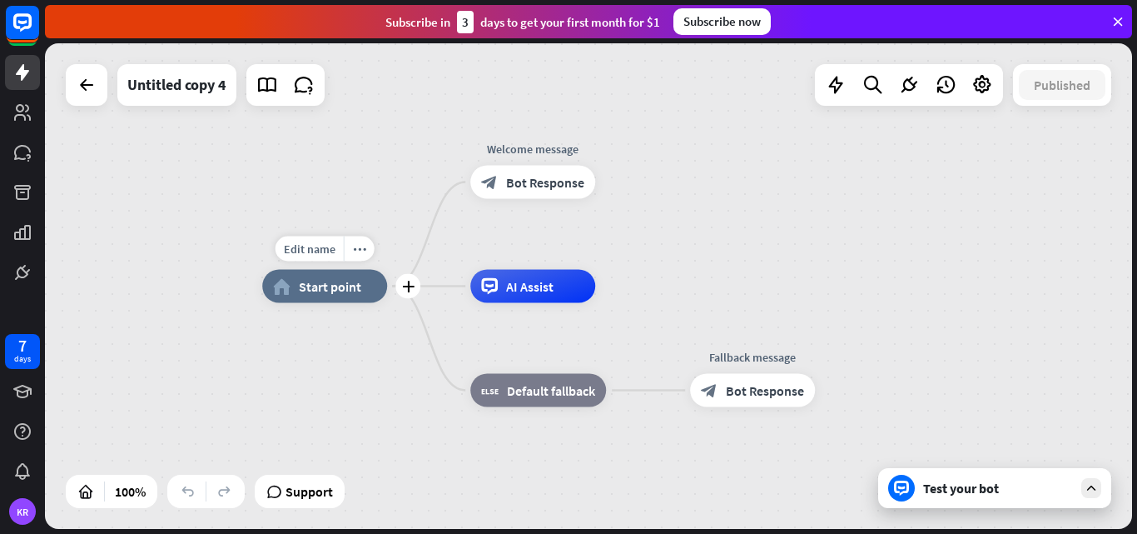
click at [319, 281] on span "Start point" at bounding box center [330, 286] width 62 height 17
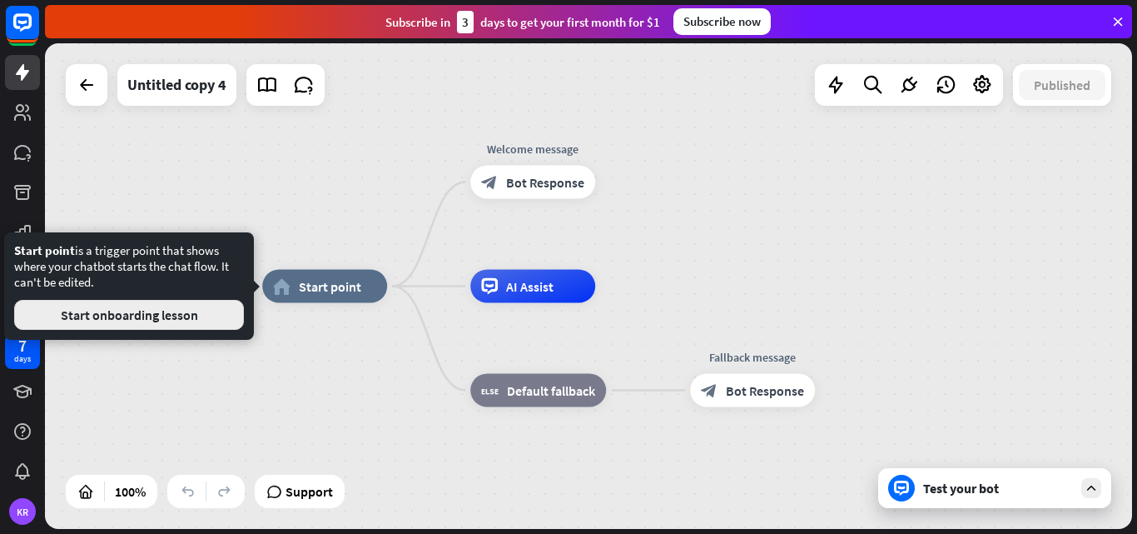
click at [196, 318] on button "Start onboarding lesson" at bounding box center [129, 315] width 230 height 30
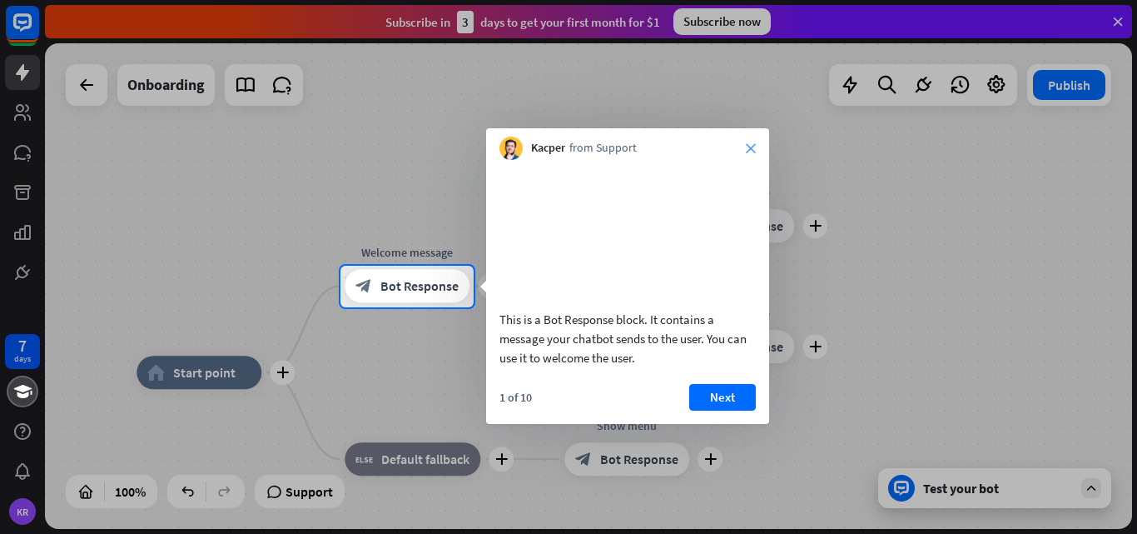
click at [754, 148] on icon "close" at bounding box center [751, 148] width 10 height 10
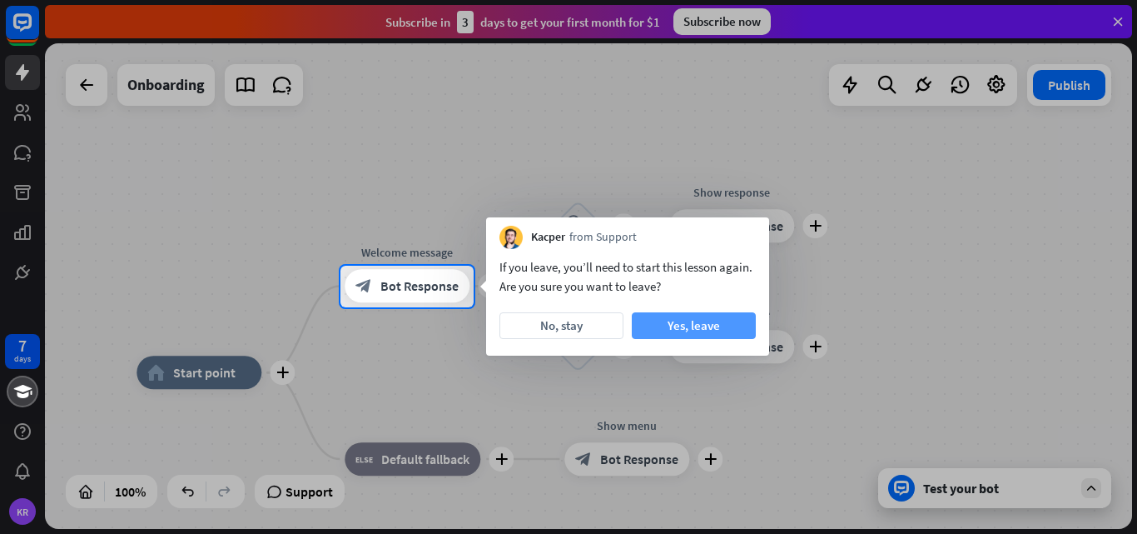
click at [673, 329] on button "Yes, leave" at bounding box center [694, 325] width 124 height 27
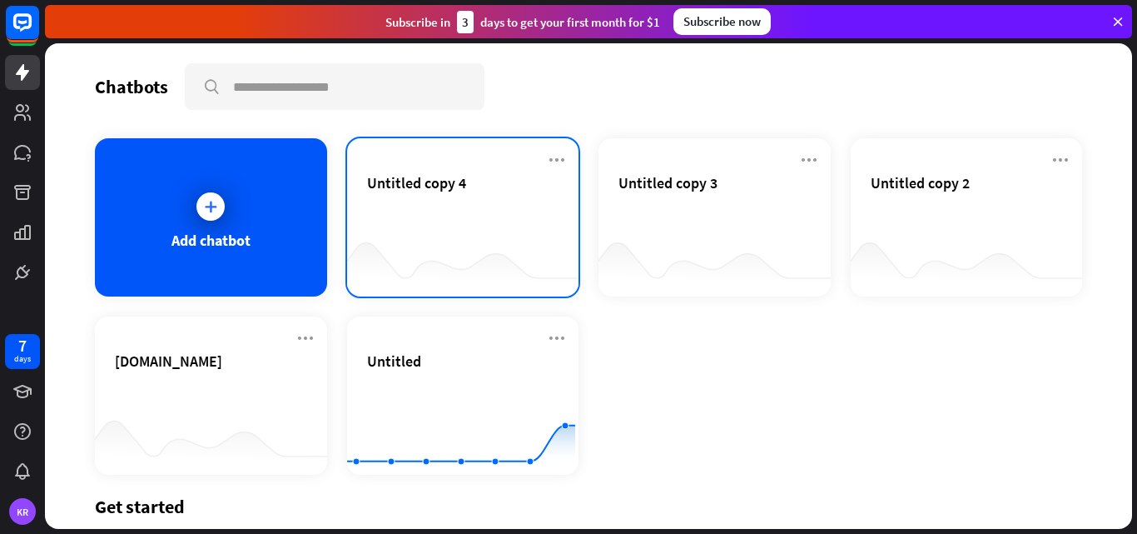
click at [442, 245] on div at bounding box center [463, 263] width 232 height 64
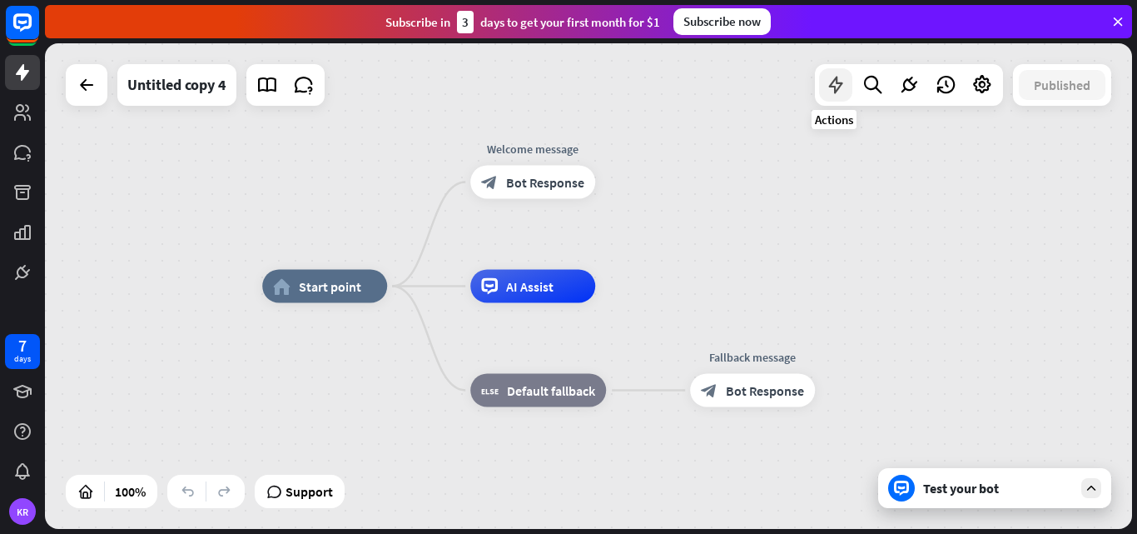
click at [839, 93] on icon at bounding box center [836, 85] width 22 height 22
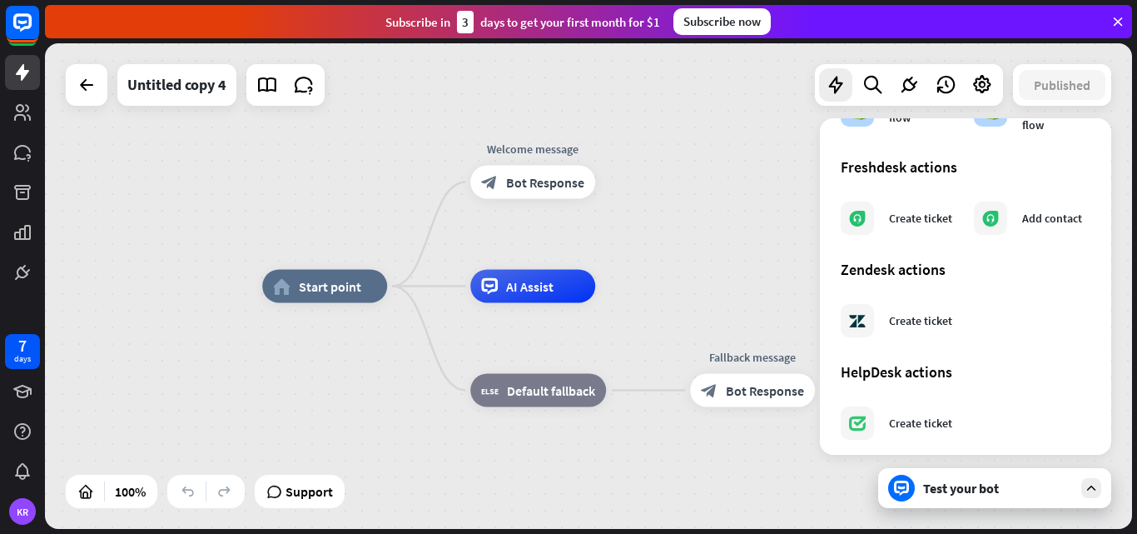
scroll to position [1007, 0]
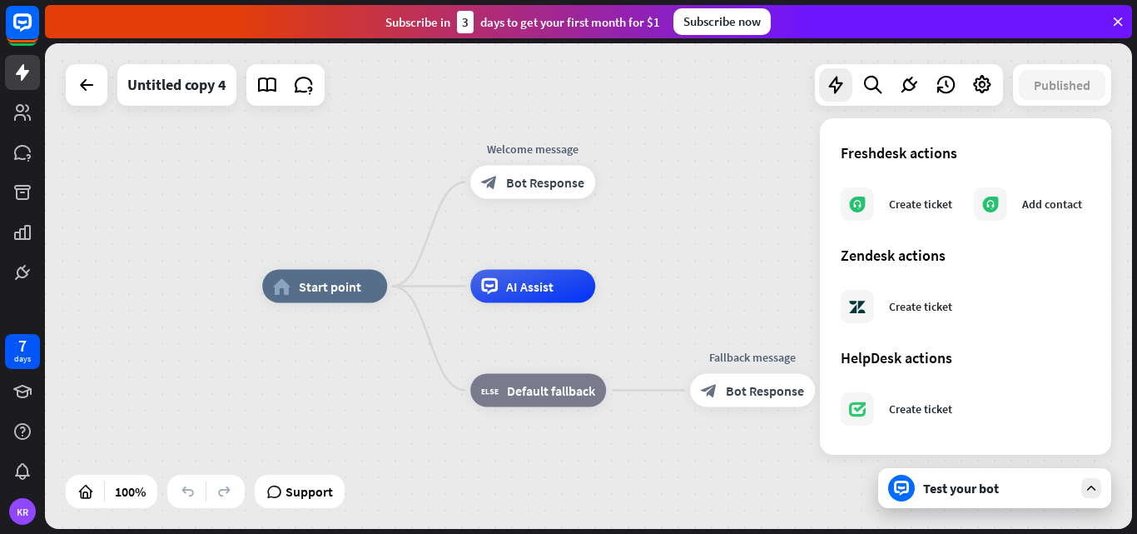
click at [767, 282] on div "home_2 Start point Welcome message block_bot_response Bot Response AI Assist bl…" at bounding box center [588, 285] width 1087 height 485
click at [1014, 499] on div "Test your bot" at bounding box center [994, 488] width 233 height 40
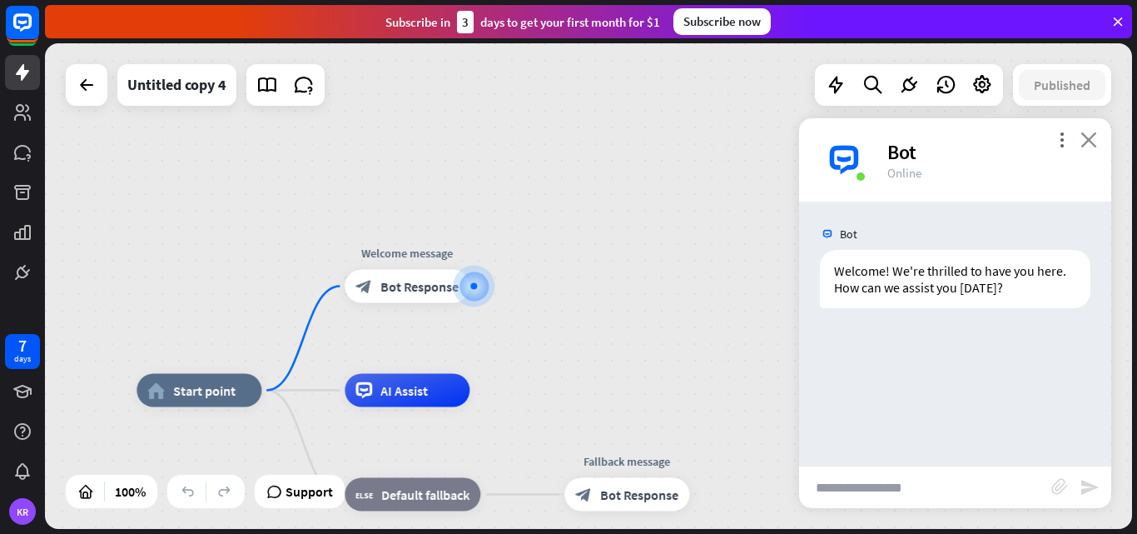
click at [1093, 141] on icon "close" at bounding box center [1089, 140] width 17 height 16
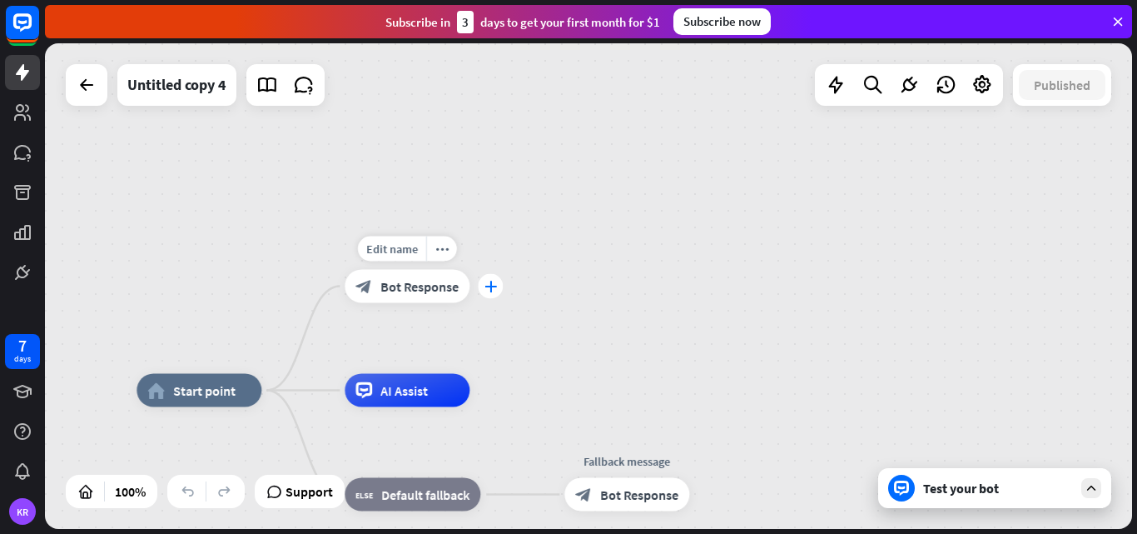
click at [486, 285] on icon "plus" at bounding box center [491, 287] width 12 height 12
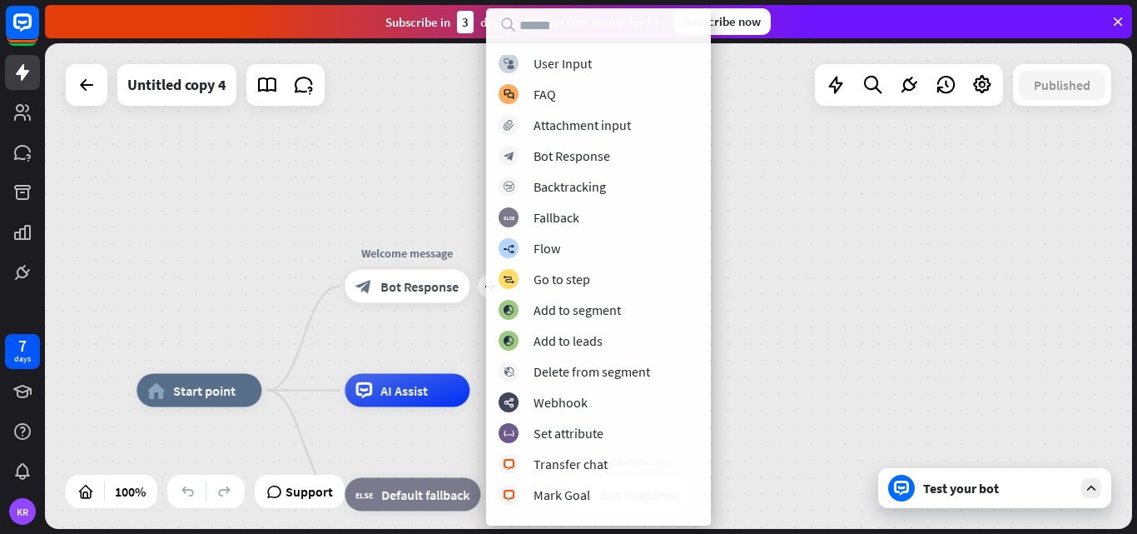
scroll to position [0, 0]
drag, startPoint x: 591, startPoint y: 347, endPoint x: 843, endPoint y: 368, distance: 253.1
click at [843, 368] on div "home_2 Start point plus Welcome message block_bot_response Bot Response AI Assi…" at bounding box center [588, 285] width 1087 height 485
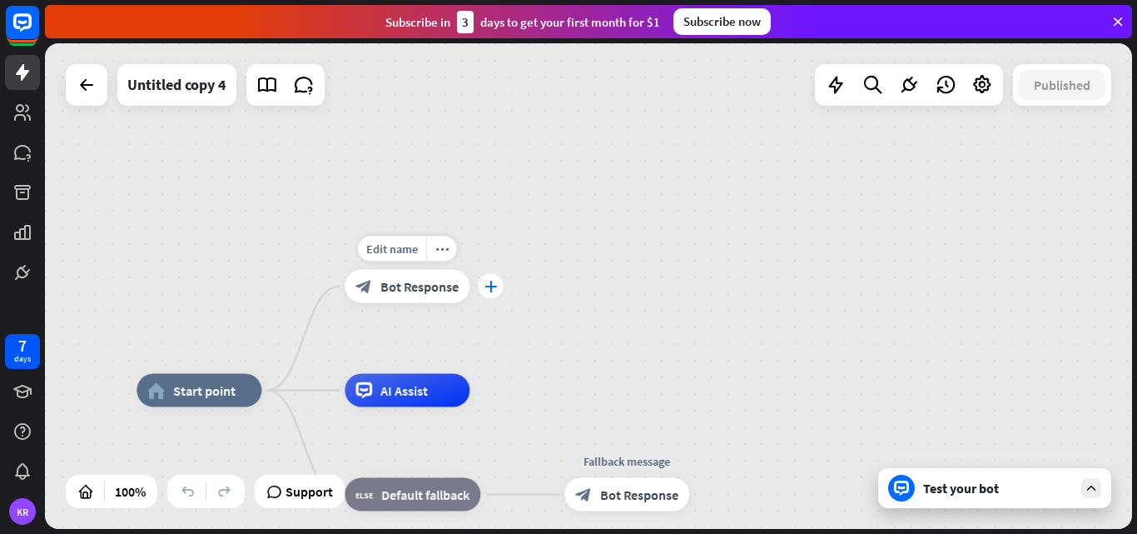
click at [489, 285] on icon "plus" at bounding box center [491, 287] width 12 height 12
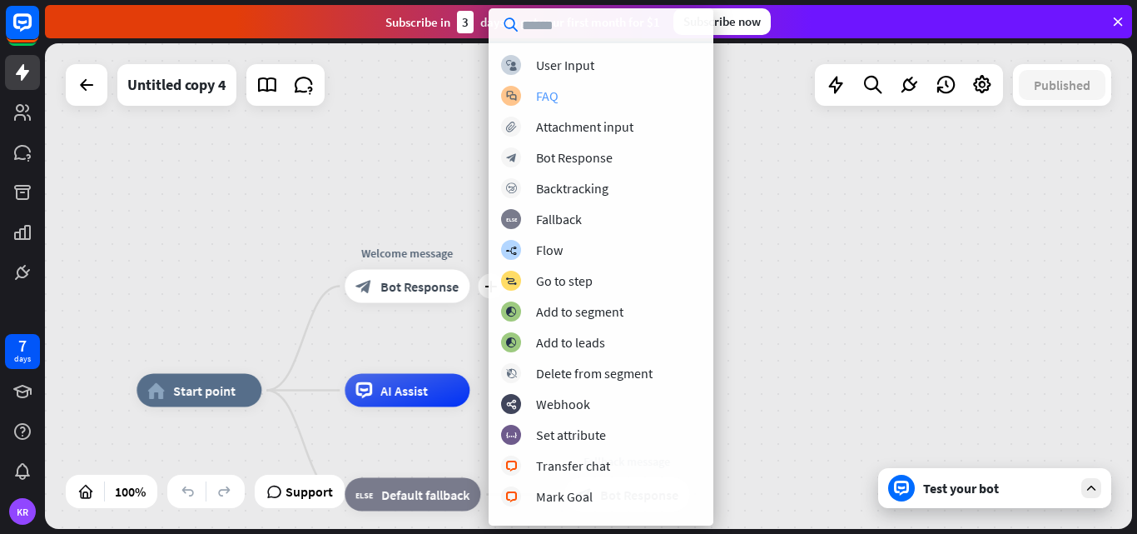
click at [564, 90] on div "block_faq FAQ" at bounding box center [601, 96] width 200 height 20
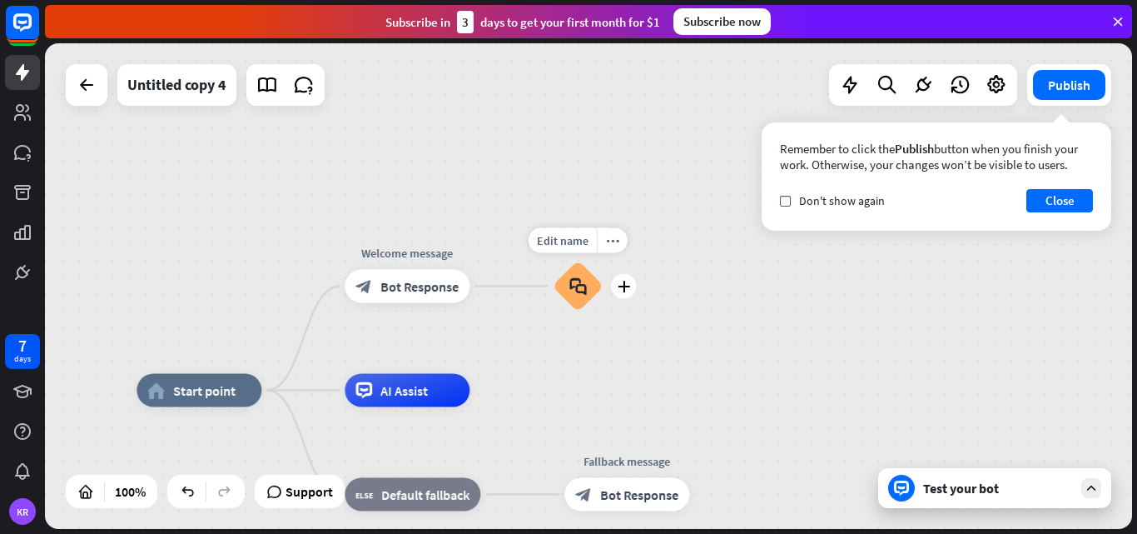
click at [583, 281] on icon "block_faq" at bounding box center [577, 286] width 17 height 18
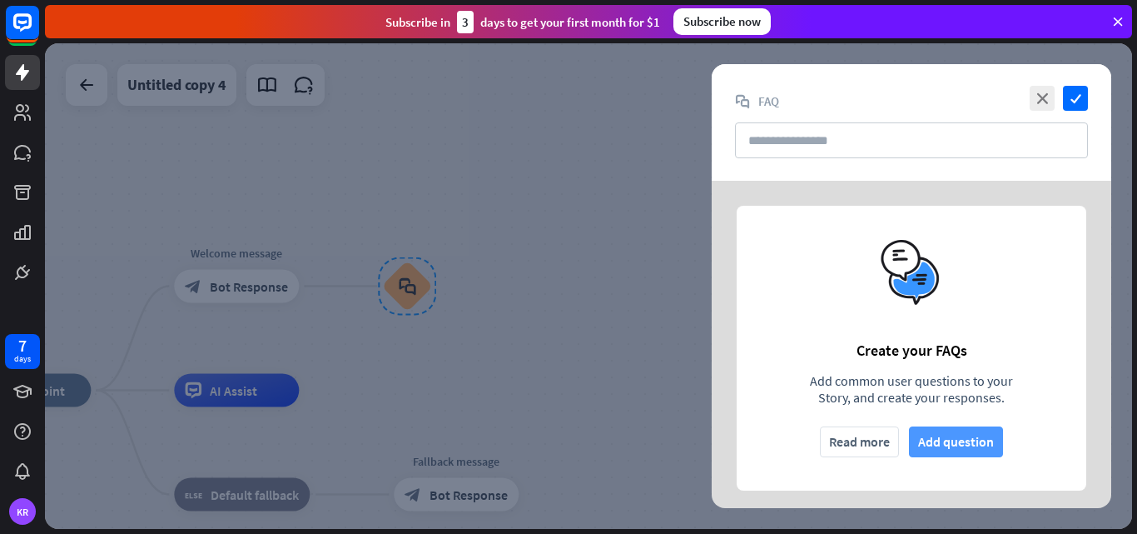
click at [962, 449] on button "Add question" at bounding box center [956, 441] width 94 height 31
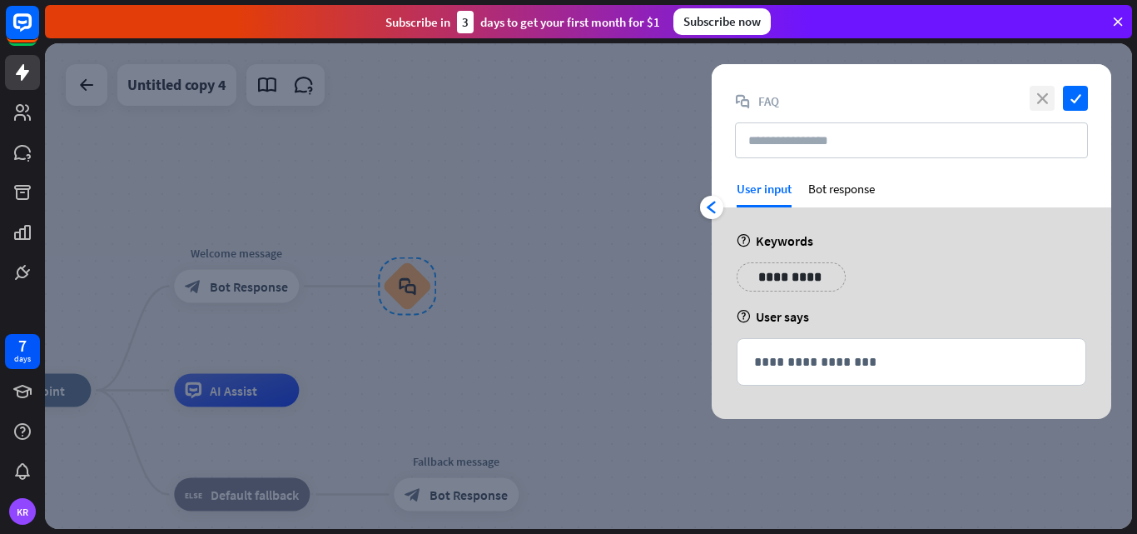
click at [1047, 104] on icon "close" at bounding box center [1042, 98] width 25 height 25
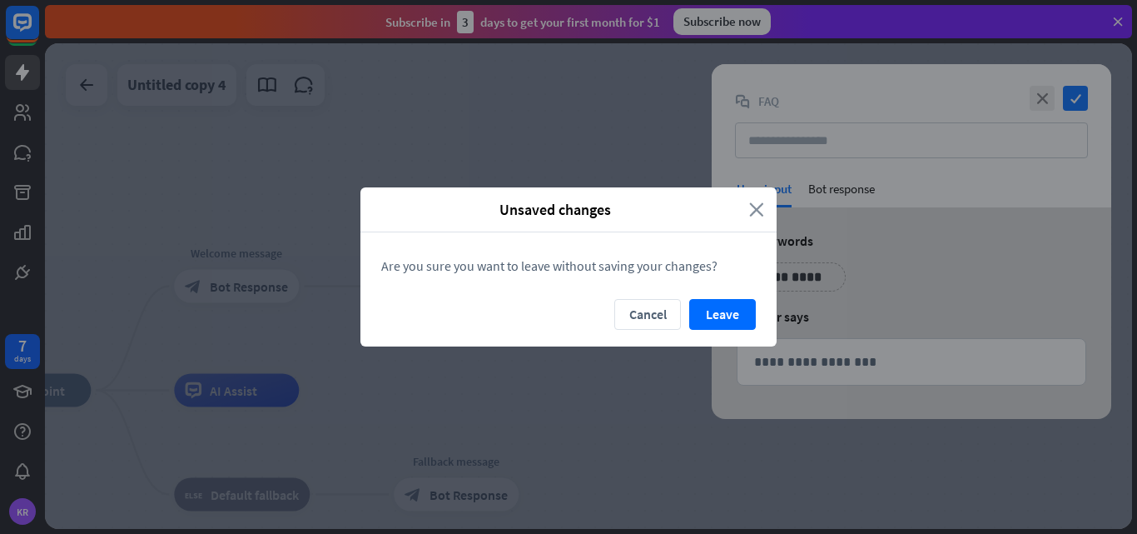
click at [760, 213] on icon "close" at bounding box center [756, 209] width 15 height 19
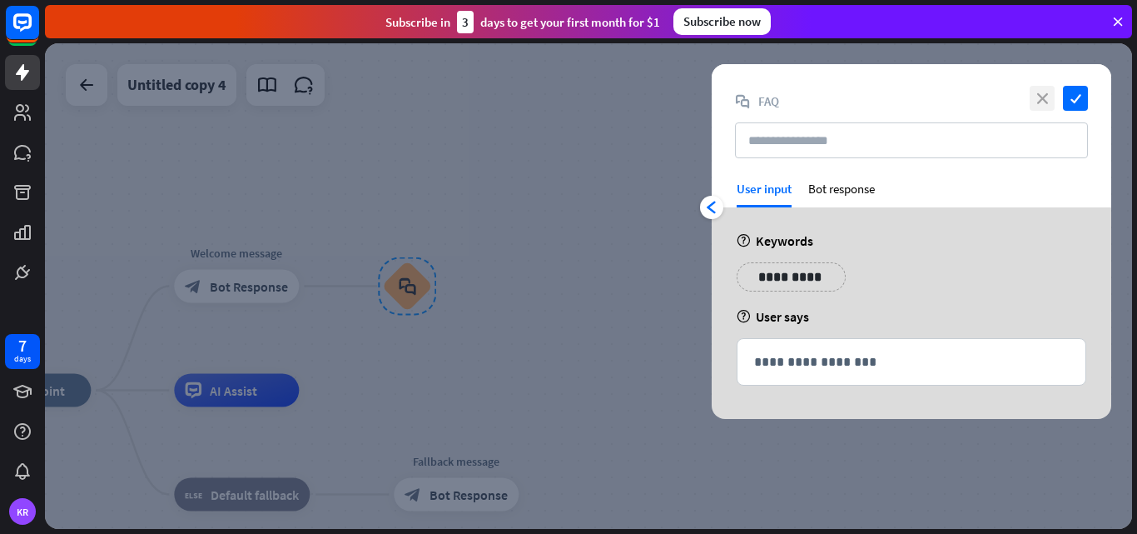
click at [1043, 97] on icon "close" at bounding box center [1042, 98] width 25 height 25
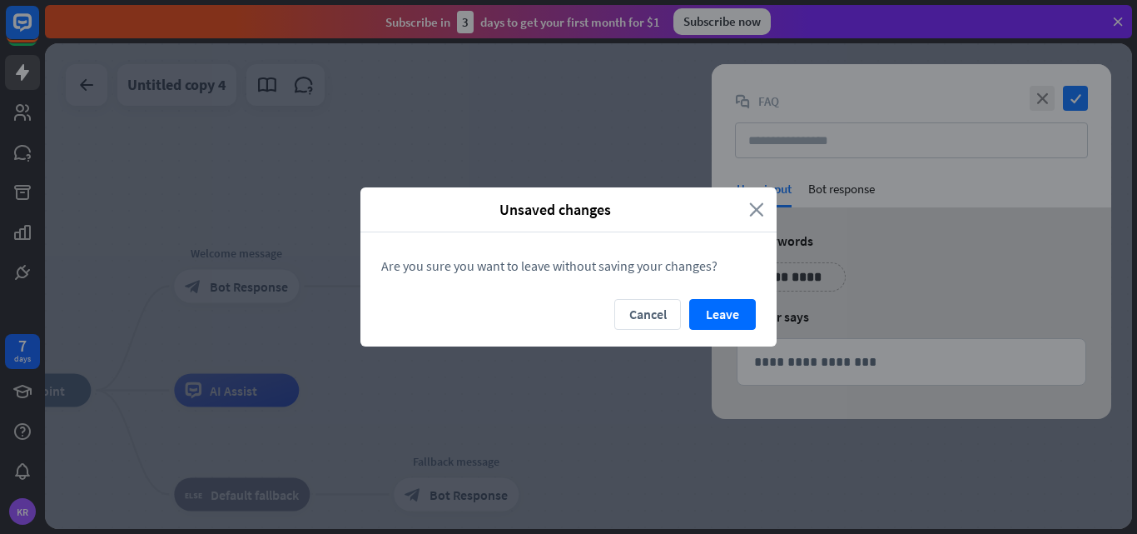
click at [758, 216] on icon "close" at bounding box center [756, 209] width 15 height 19
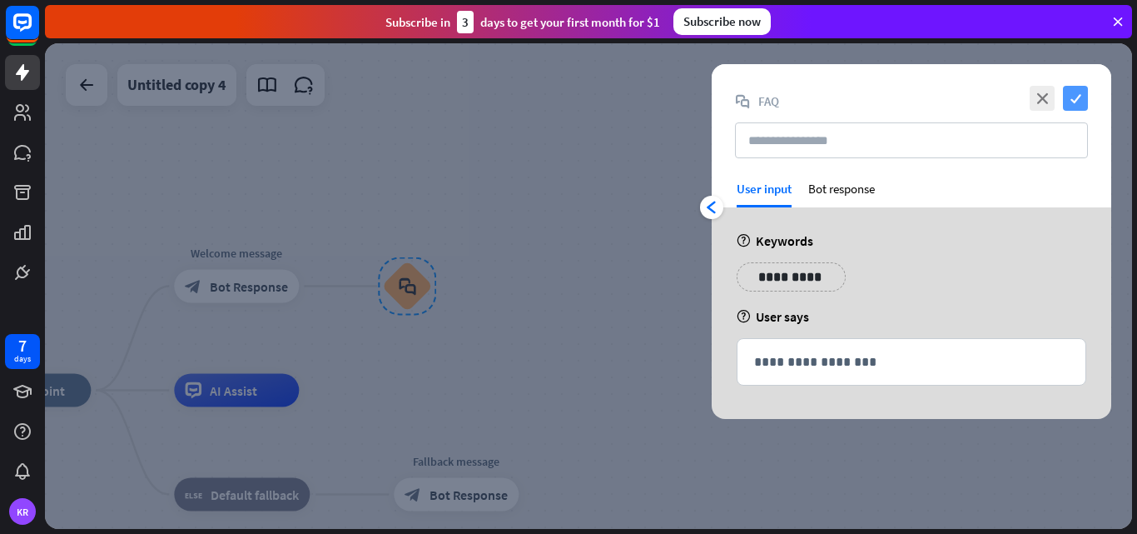
click at [1077, 101] on icon "check" at bounding box center [1075, 98] width 25 height 25
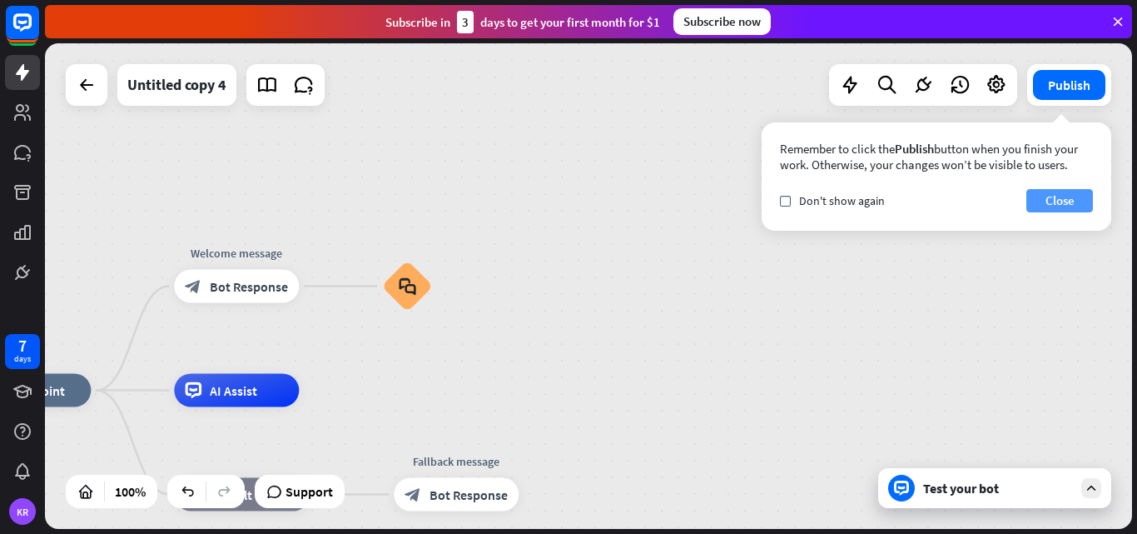
click at [1080, 201] on button "Close" at bounding box center [1060, 200] width 67 height 23
